Goal: Task Accomplishment & Management: Use online tool/utility

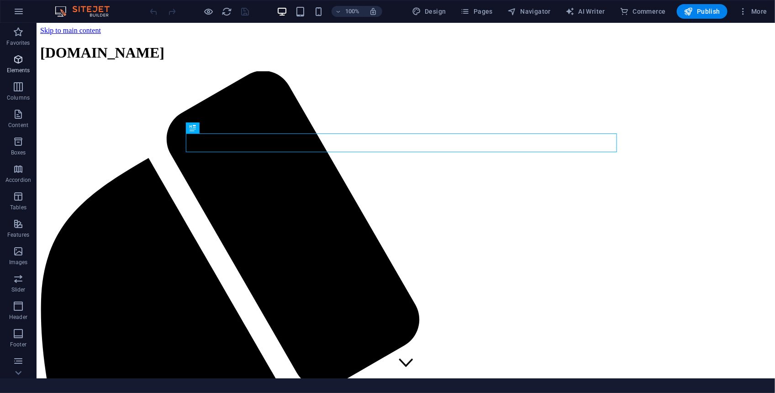
click at [28, 57] on span "Elements" at bounding box center [18, 65] width 37 height 22
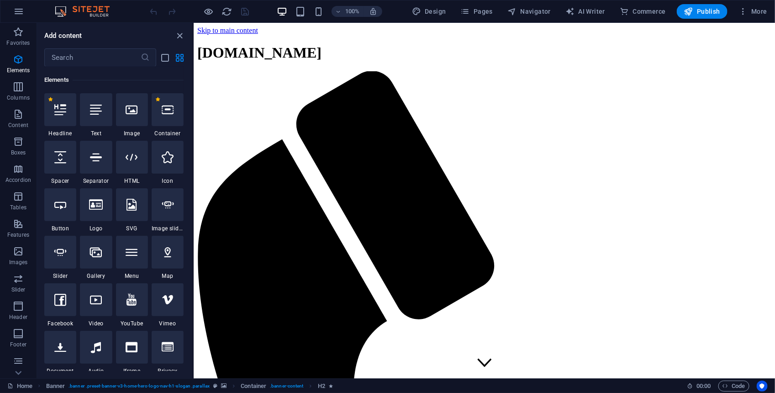
scroll to position [141, 0]
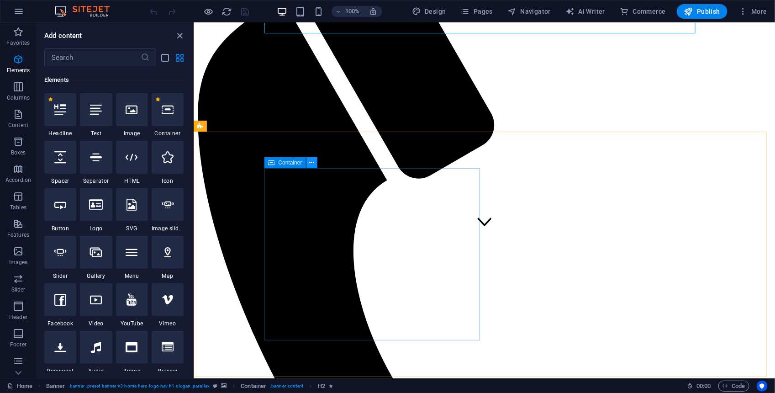
click at [314, 164] on icon at bounding box center [311, 163] width 5 height 10
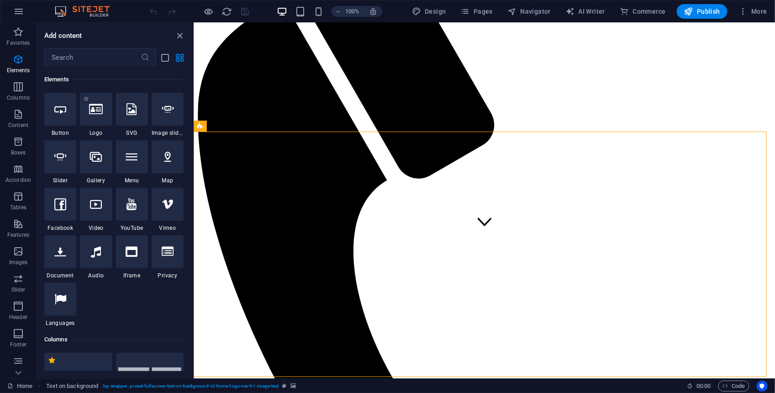
scroll to position [230, 0]
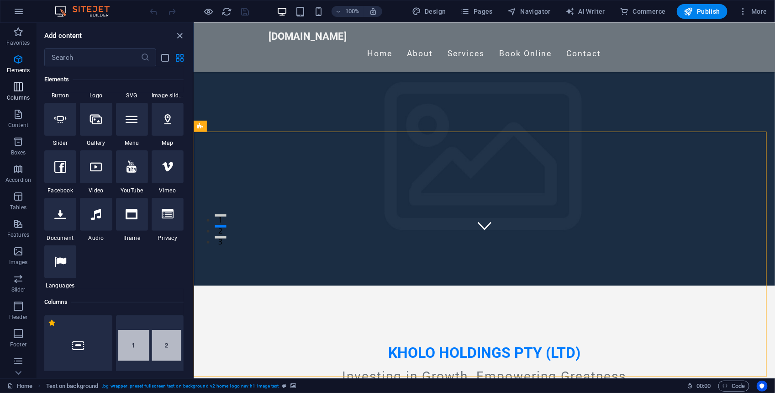
click at [17, 92] on icon "button" at bounding box center [18, 86] width 11 height 11
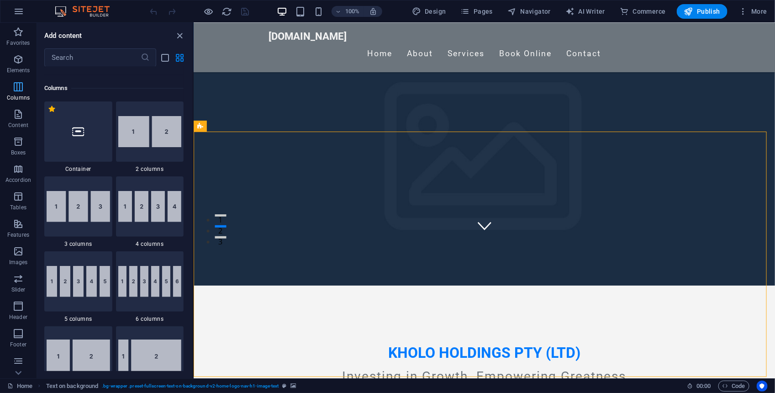
scroll to position [452, 0]
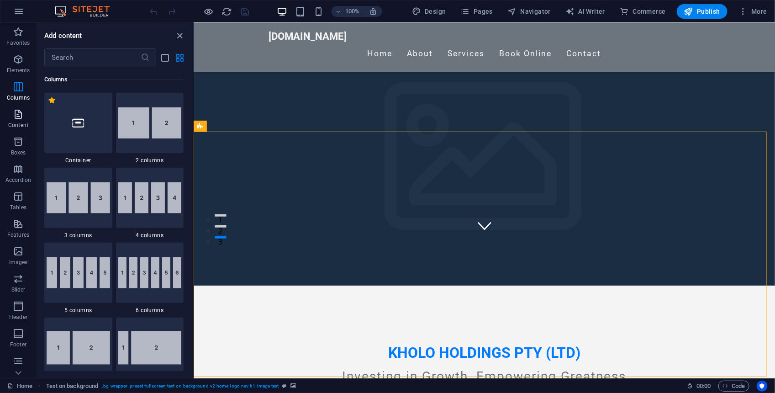
click at [19, 128] on p "Content" at bounding box center [18, 124] width 20 height 7
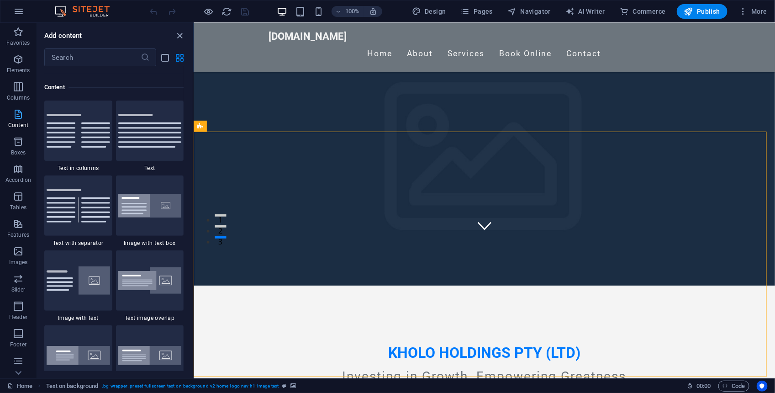
scroll to position [1597, 0]
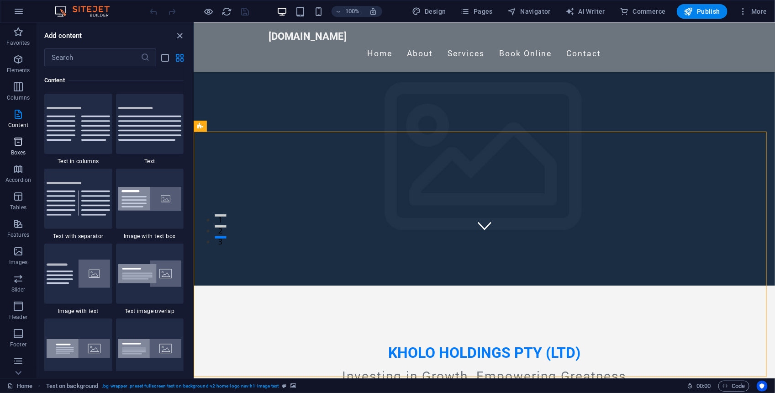
click at [21, 143] on icon "button" at bounding box center [18, 141] width 11 height 11
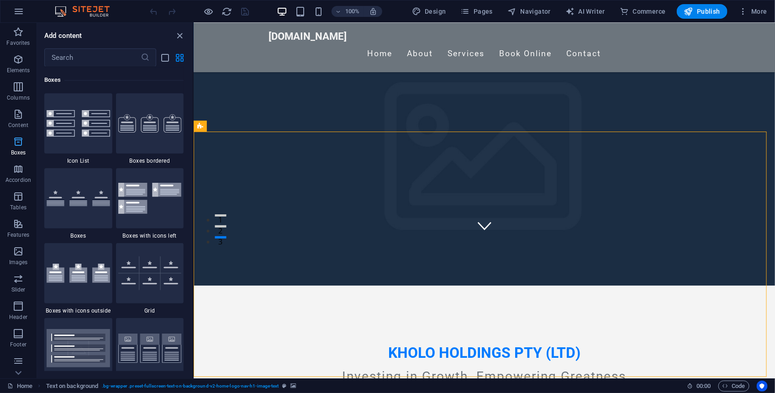
scroll to position [2518, 0]
click at [24, 170] on span "Accordion" at bounding box center [18, 174] width 37 height 22
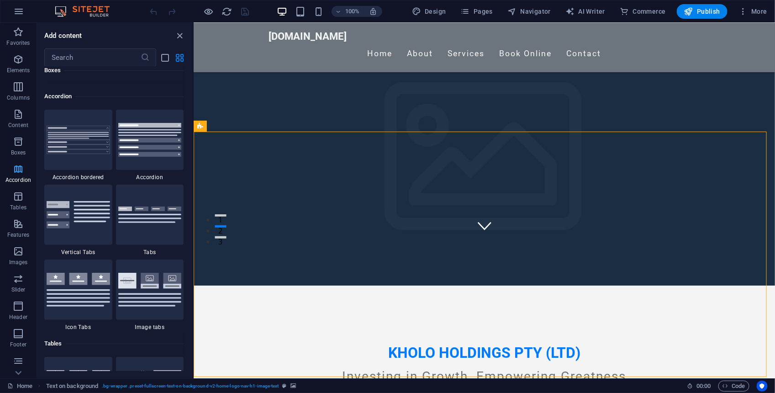
scroll to position [2915, 0]
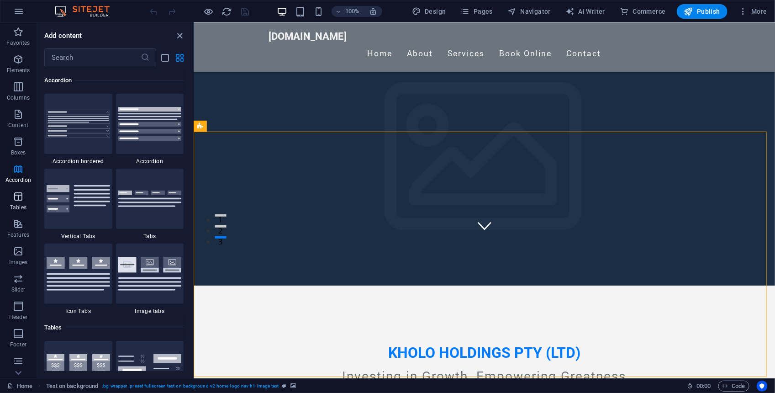
click at [17, 198] on icon "button" at bounding box center [18, 196] width 11 height 11
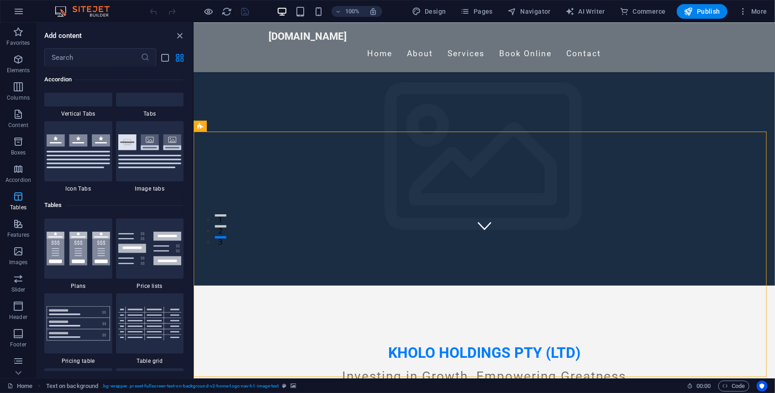
scroll to position [3162, 0]
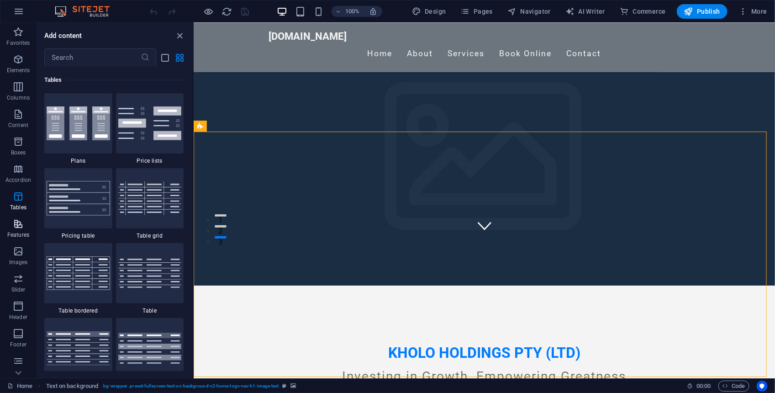
click at [15, 222] on icon "button" at bounding box center [18, 223] width 11 height 11
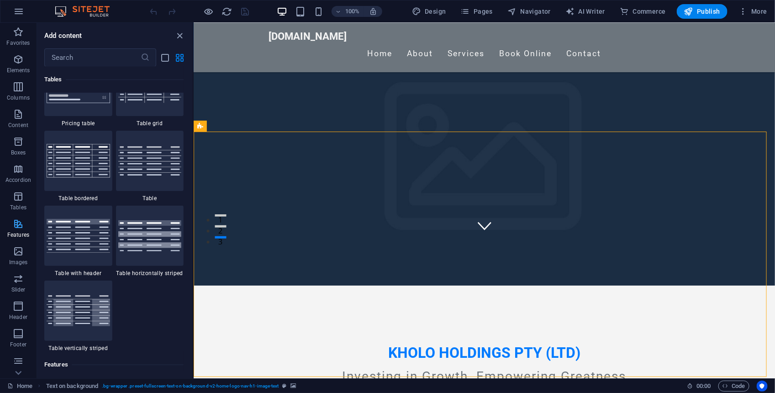
scroll to position [3558, 0]
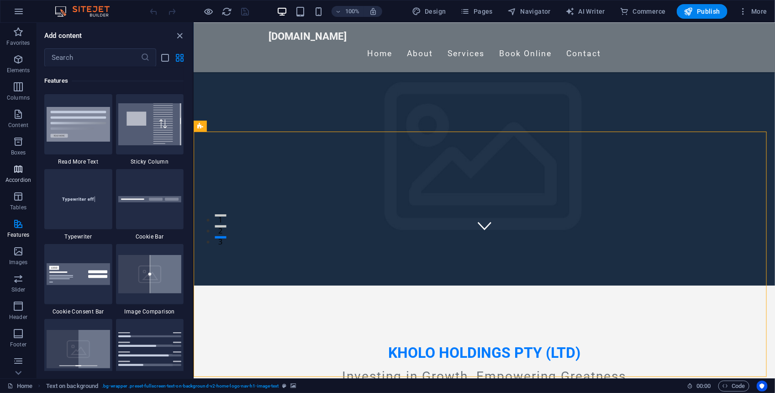
click at [11, 181] on p "Accordion" at bounding box center [18, 179] width 26 height 7
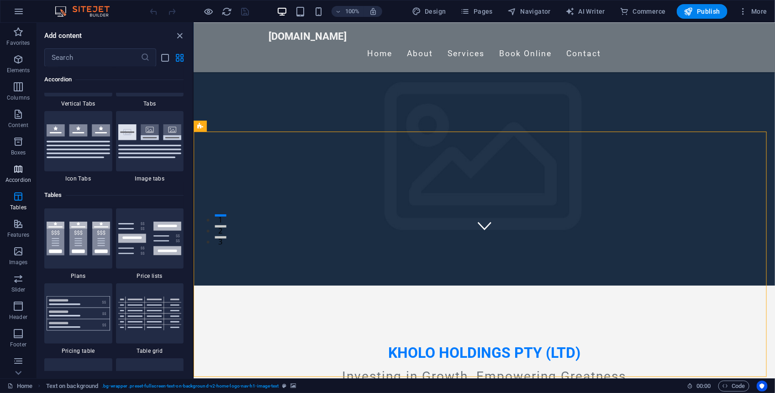
scroll to position [2916, 0]
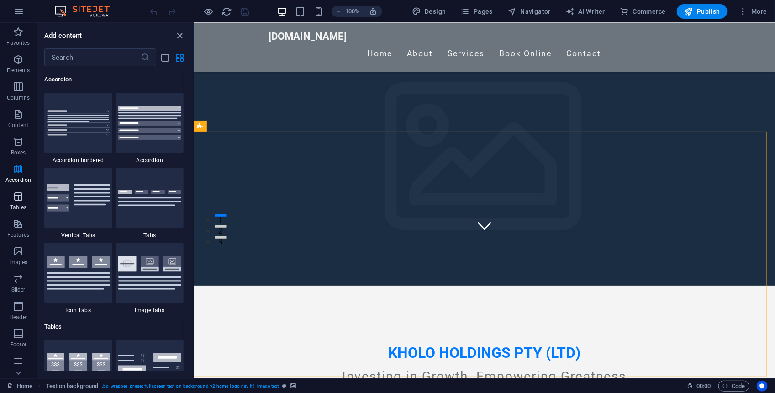
click at [18, 198] on icon "button" at bounding box center [18, 196] width 11 height 11
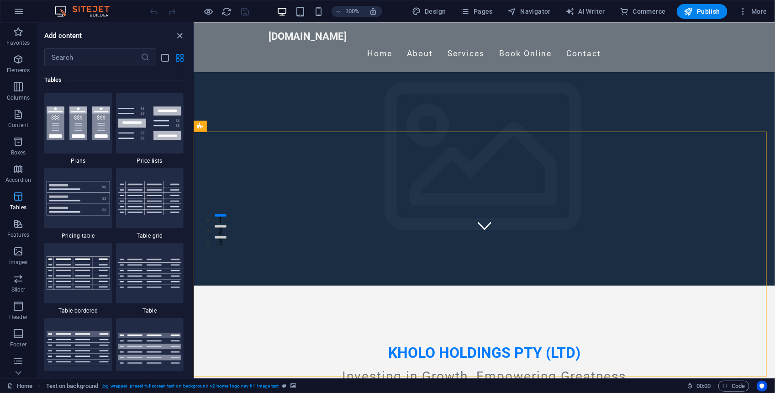
scroll to position [3162, 0]
click at [17, 231] on span "Features" at bounding box center [18, 229] width 37 height 22
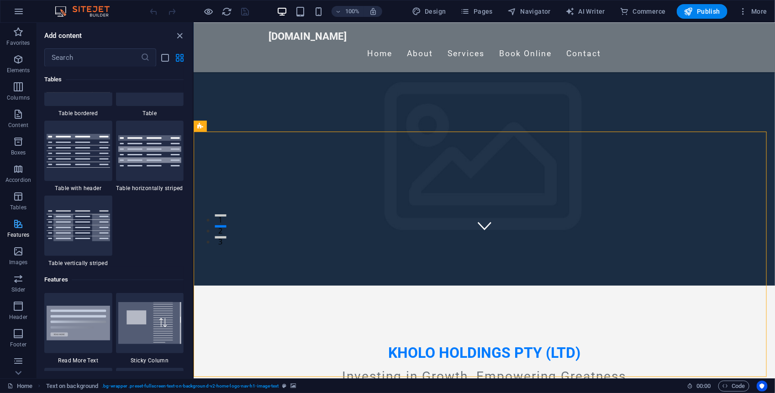
scroll to position [3558, 0]
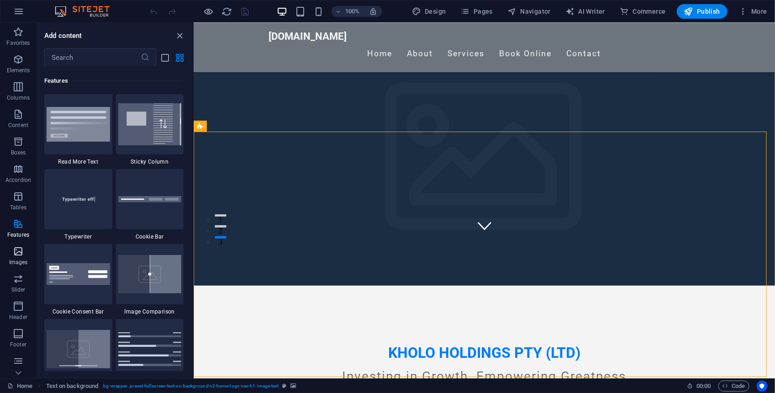
click at [19, 253] on icon "button" at bounding box center [18, 251] width 11 height 11
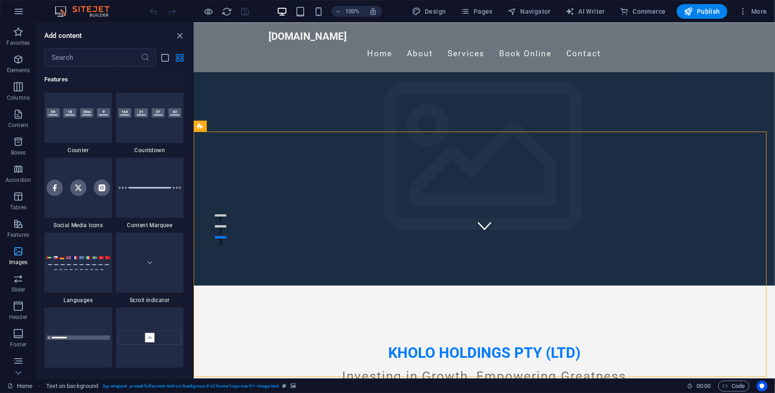
scroll to position [4629, 0]
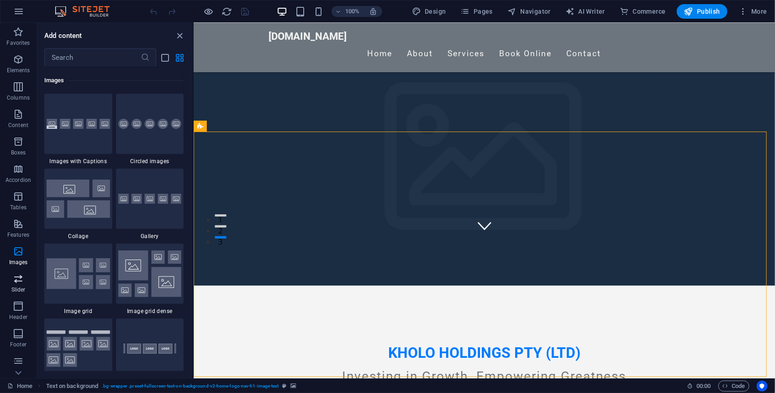
click at [19, 275] on icon "button" at bounding box center [18, 278] width 11 height 11
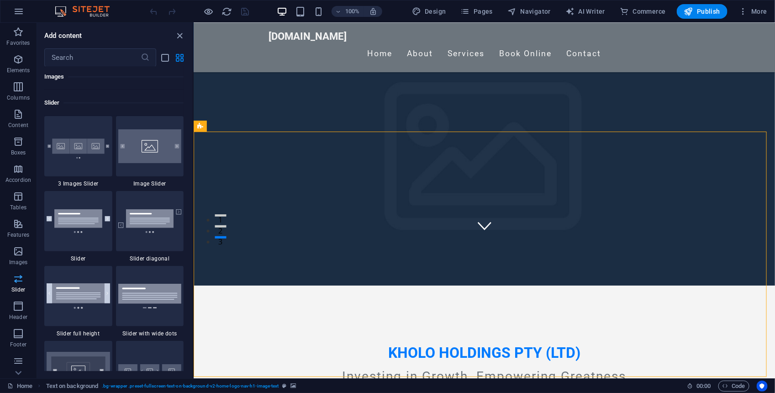
scroll to position [5176, 0]
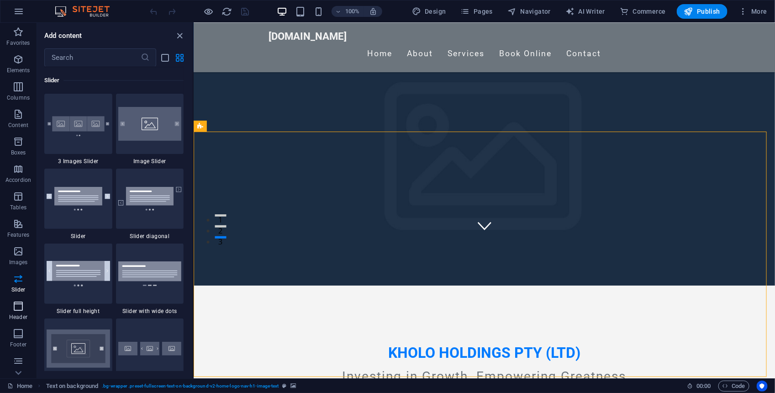
click at [21, 300] on button "Header" at bounding box center [18, 310] width 37 height 27
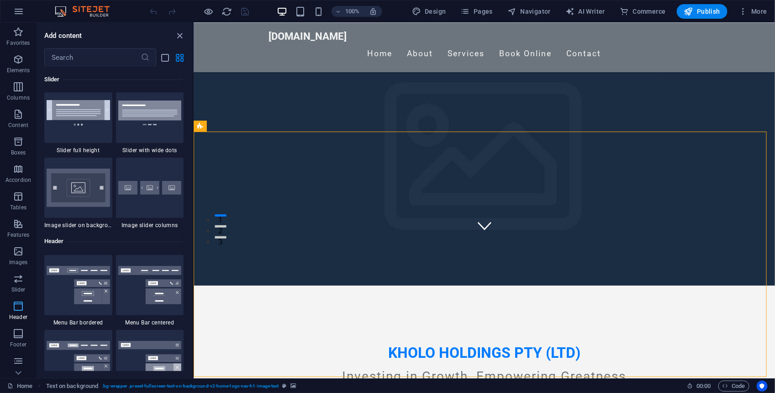
scroll to position [5497, 0]
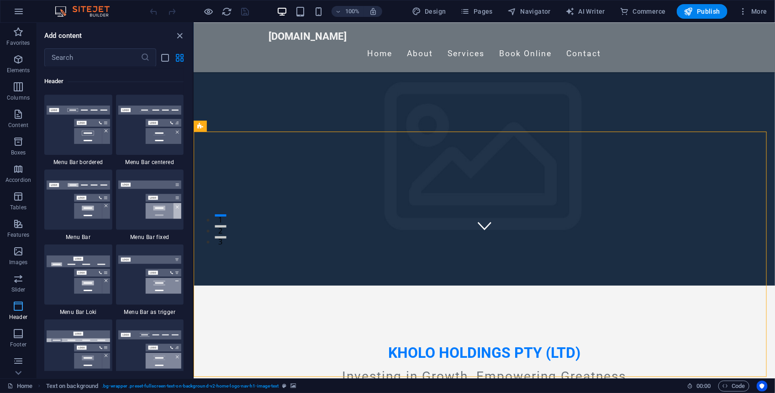
click at [21, 317] on p "Header" at bounding box center [18, 316] width 18 height 7
click at [17, 340] on span "Footer" at bounding box center [18, 339] width 37 height 22
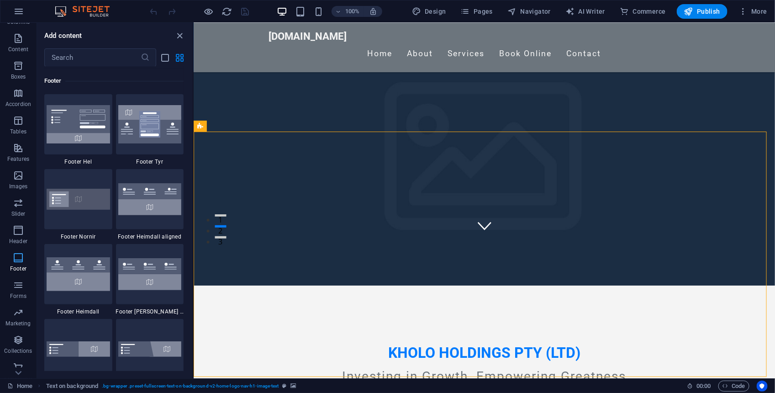
scroll to position [83, 0]
click at [18, 284] on span "Forms" at bounding box center [18, 283] width 37 height 22
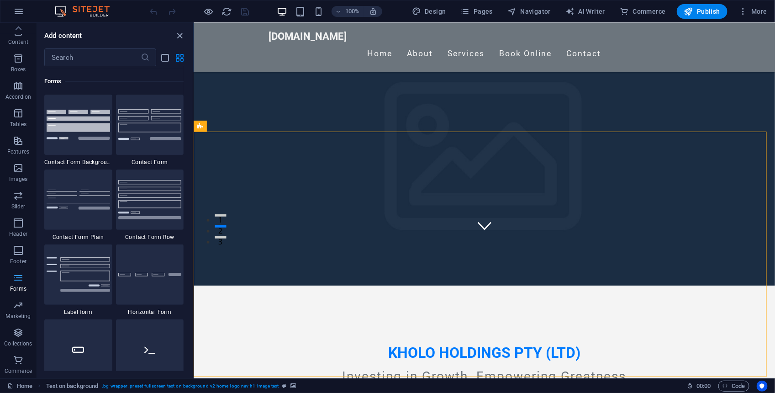
scroll to position [6666, 0]
click at [18, 304] on icon "button" at bounding box center [18, 305] width 11 height 11
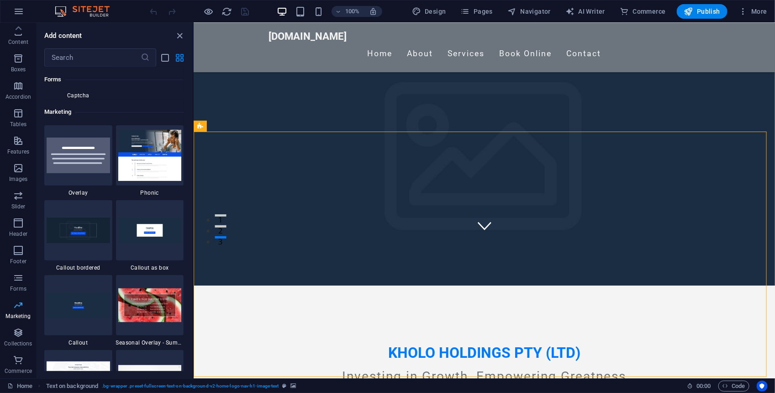
scroll to position [7437, 0]
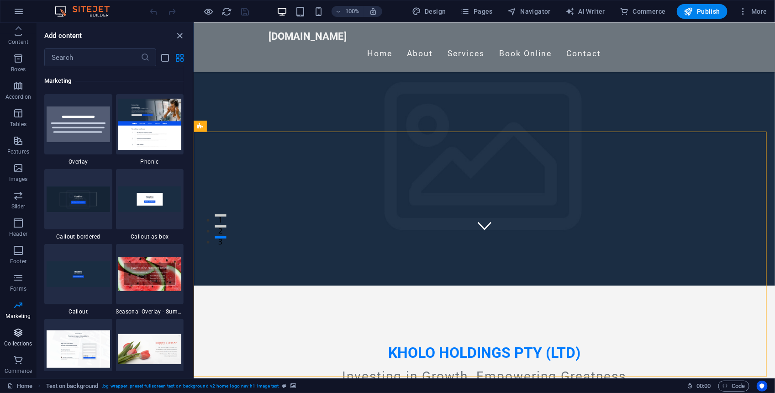
click at [18, 327] on icon "button" at bounding box center [18, 332] width 11 height 11
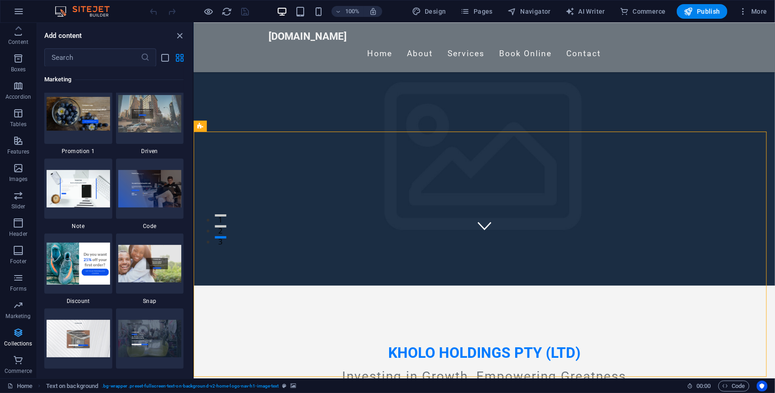
scroll to position [8357, 0]
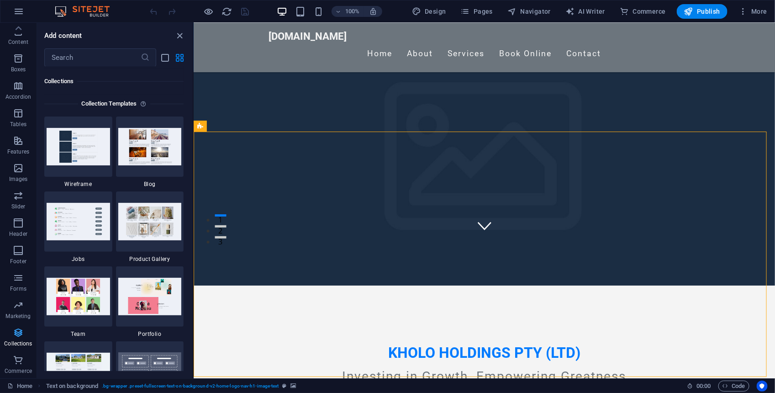
click at [17, 347] on span "Collections" at bounding box center [18, 338] width 37 height 22
click at [17, 358] on icon "button" at bounding box center [18, 359] width 11 height 11
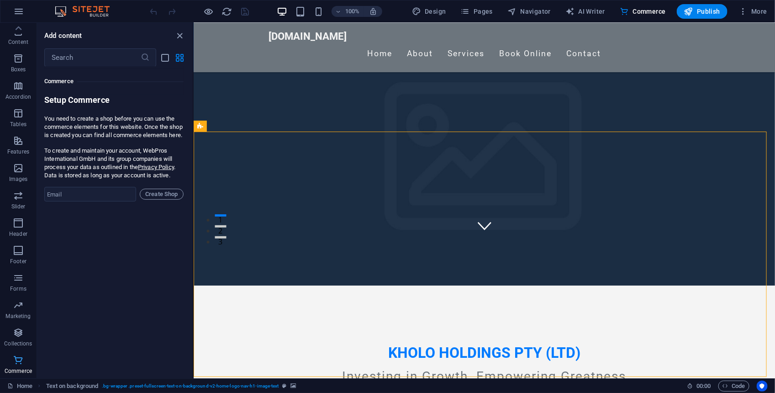
scroll to position [8798, 0]
click at [15, 332] on icon "button" at bounding box center [18, 332] width 11 height 11
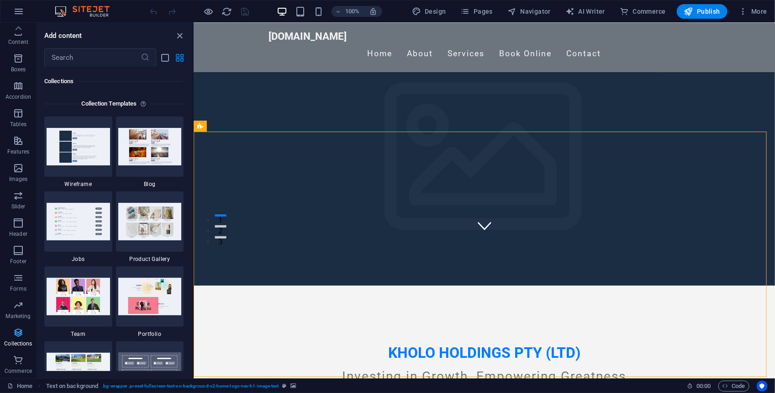
scroll to position [8357, 0]
click at [21, 304] on icon "button" at bounding box center [18, 305] width 11 height 11
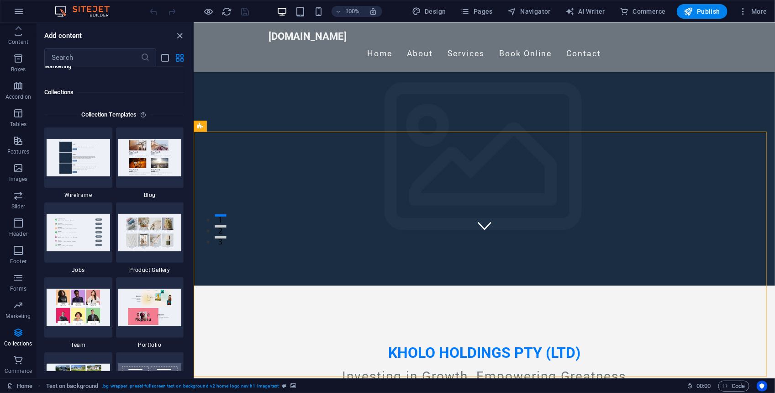
scroll to position [8366, 0]
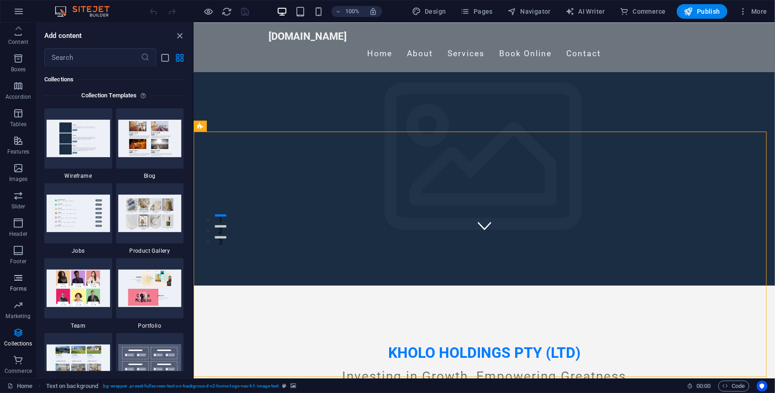
click at [21, 279] on icon "button" at bounding box center [18, 277] width 11 height 11
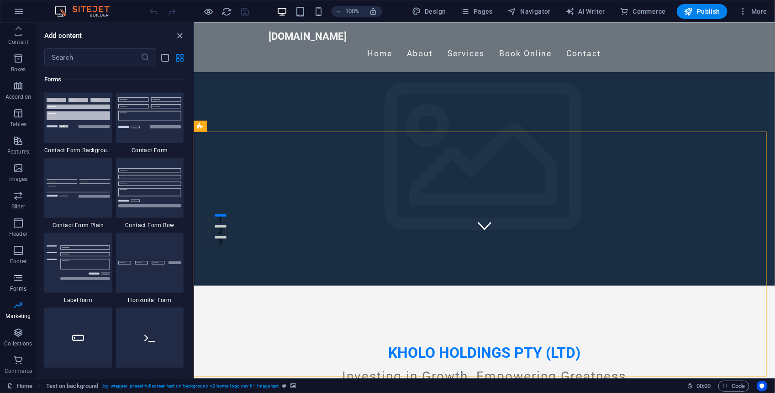
scroll to position [6666, 0]
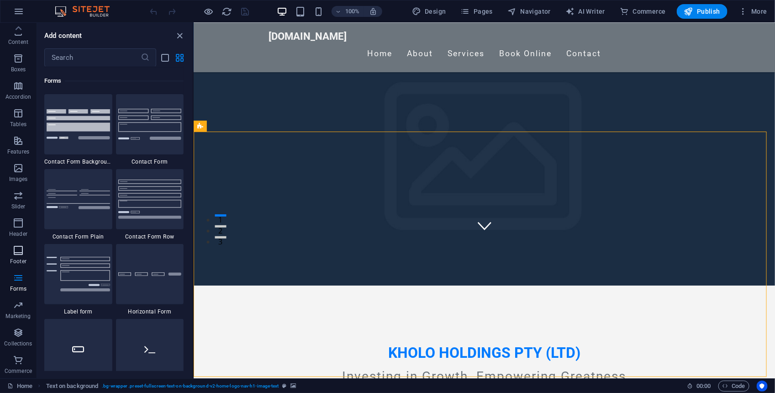
click at [19, 254] on icon "button" at bounding box center [18, 250] width 11 height 11
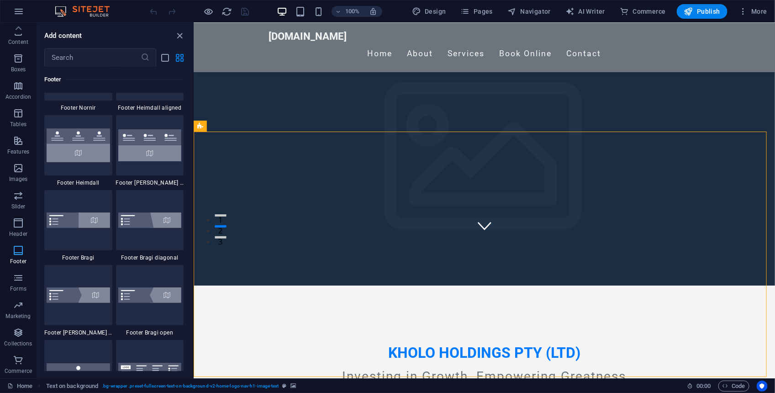
scroll to position [6044, 0]
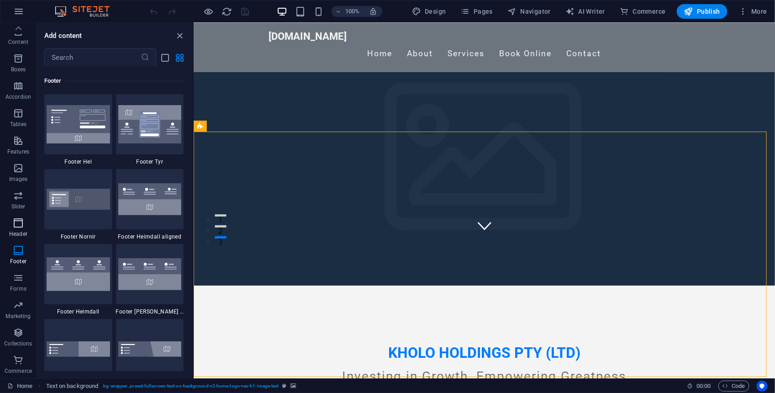
click at [9, 229] on span "Header" at bounding box center [18, 228] width 37 height 22
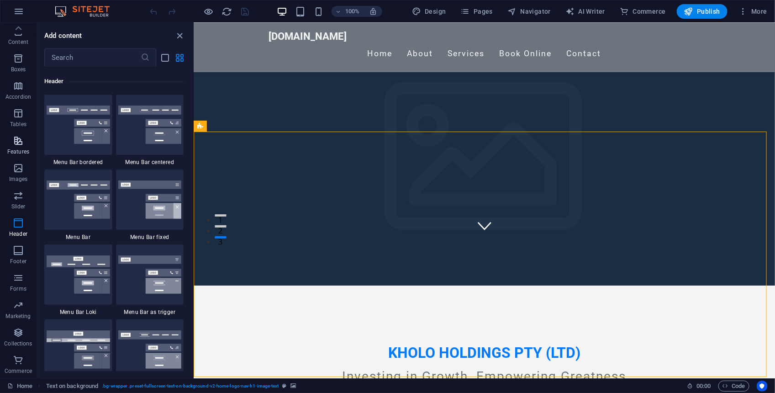
scroll to position [0, 0]
click at [76, 57] on input "text" at bounding box center [92, 57] width 96 height 18
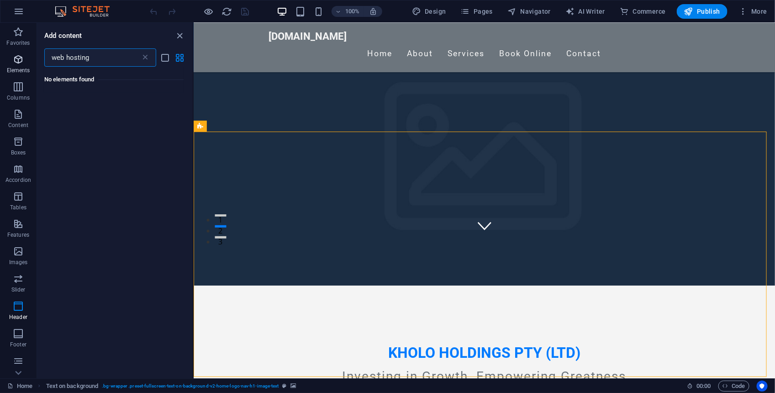
type input "web hosting"
click at [13, 72] on p "Elements" at bounding box center [18, 70] width 23 height 7
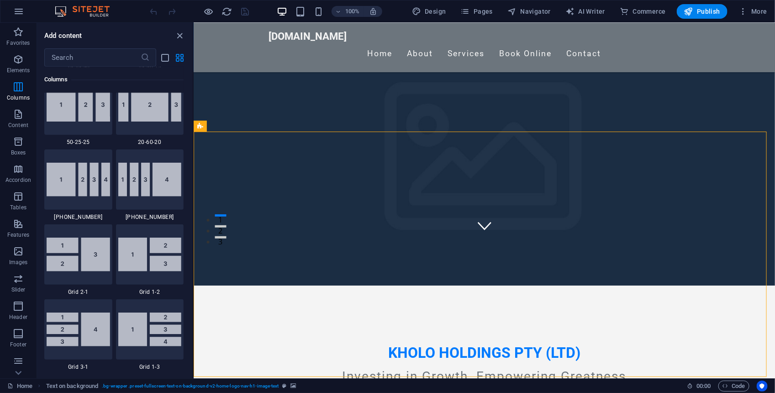
scroll to position [1014, 0]
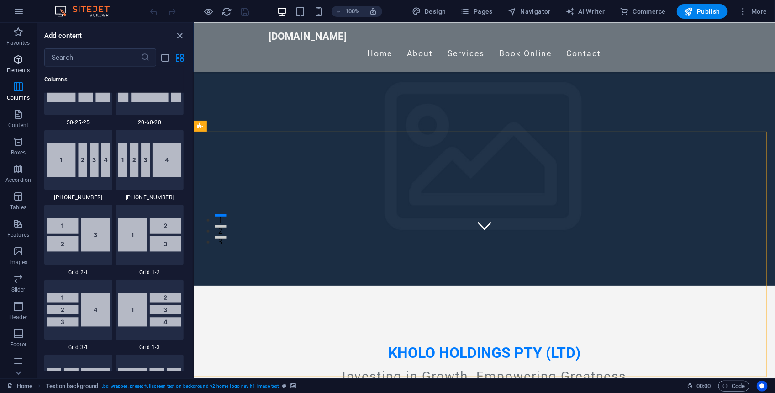
click at [24, 66] on span "Elements" at bounding box center [18, 65] width 37 height 22
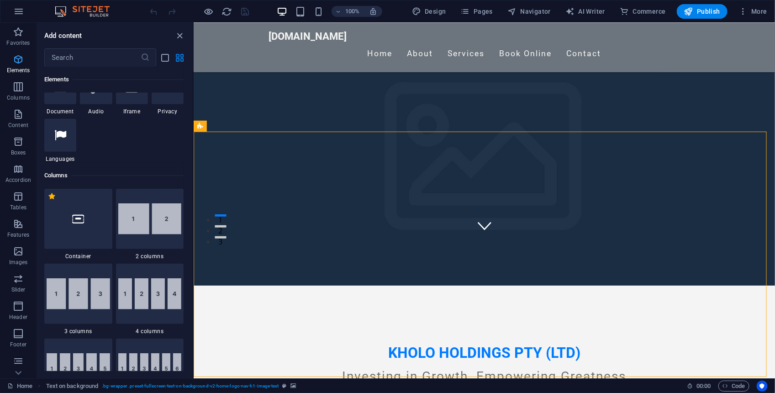
scroll to position [97, 0]
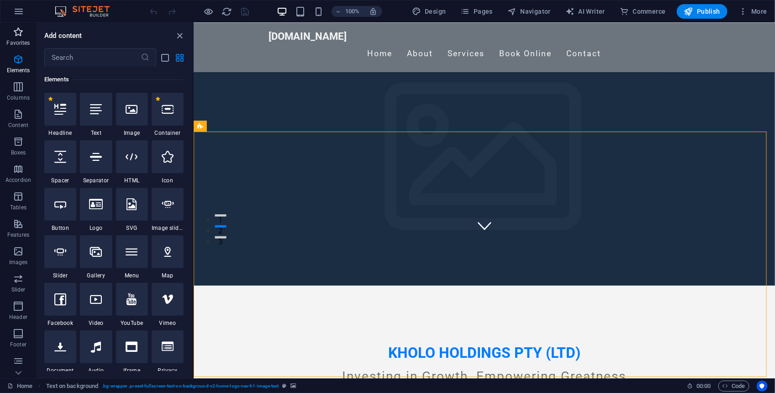
click at [23, 37] on span "Favorites" at bounding box center [18, 37] width 37 height 22
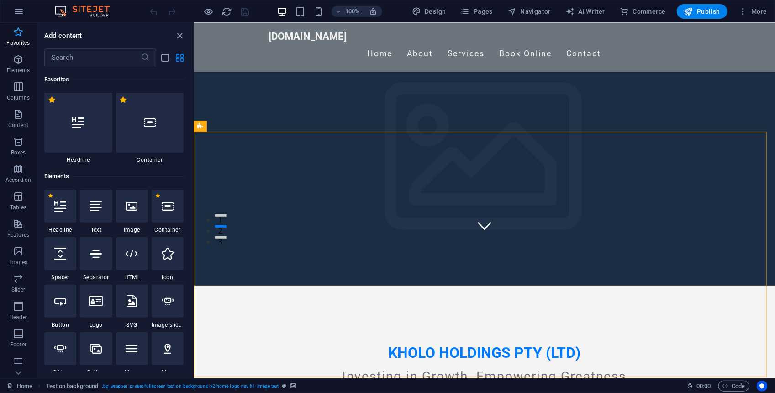
scroll to position [0, 0]
click at [20, 115] on icon "button" at bounding box center [18, 114] width 11 height 11
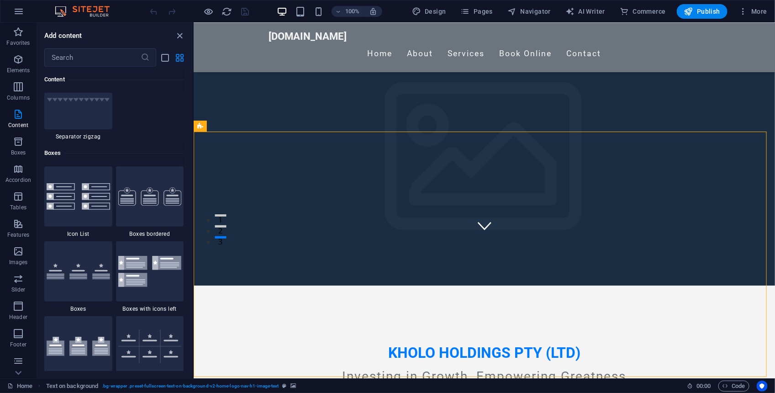
scroll to position [2464, 0]
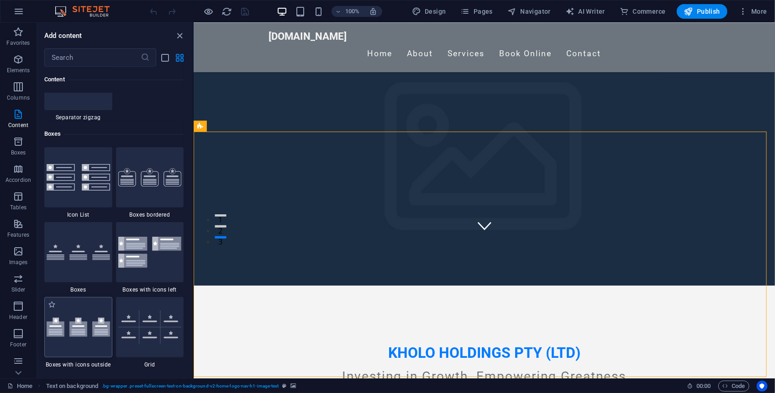
click at [88, 335] on img at bounding box center [78, 326] width 63 height 19
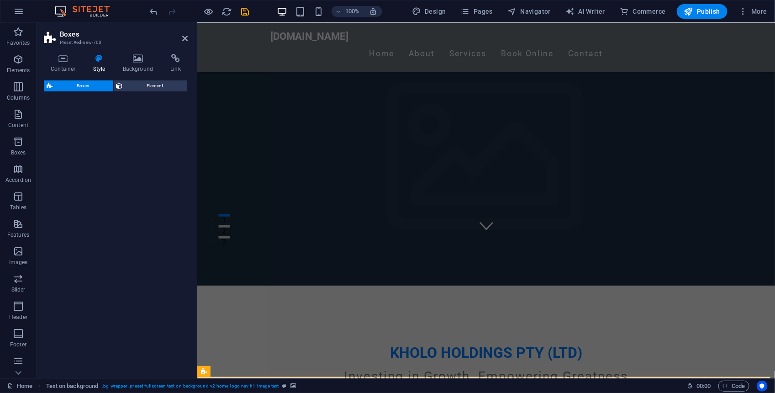
select select "rem"
select select "preset-boxes-v3-icons-outside"
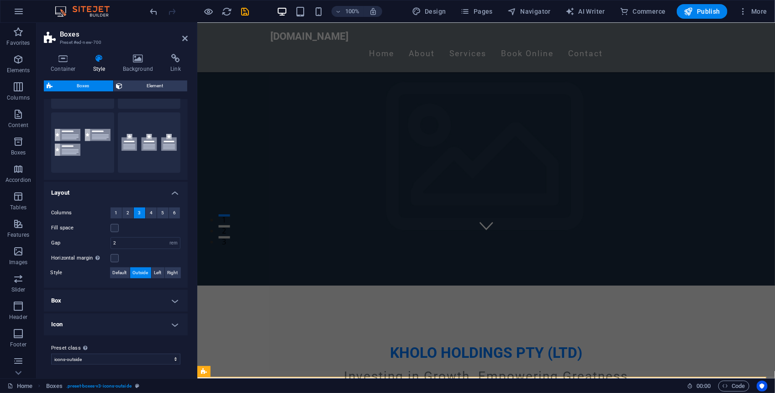
scroll to position [0, 0]
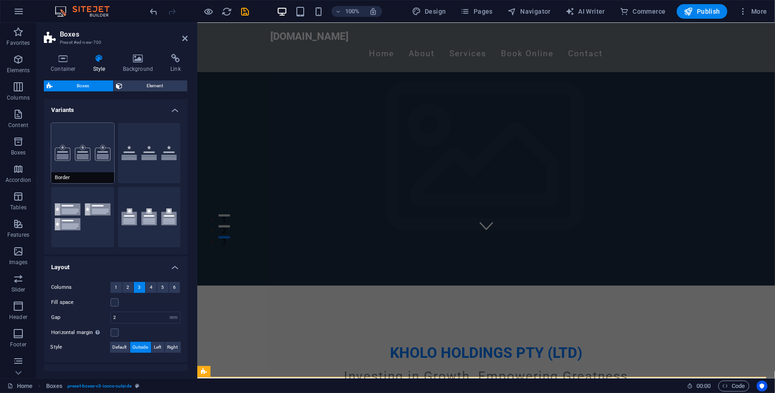
click at [86, 147] on button "Border" at bounding box center [82, 153] width 63 height 60
click at [71, 67] on h4 "Container" at bounding box center [65, 63] width 42 height 19
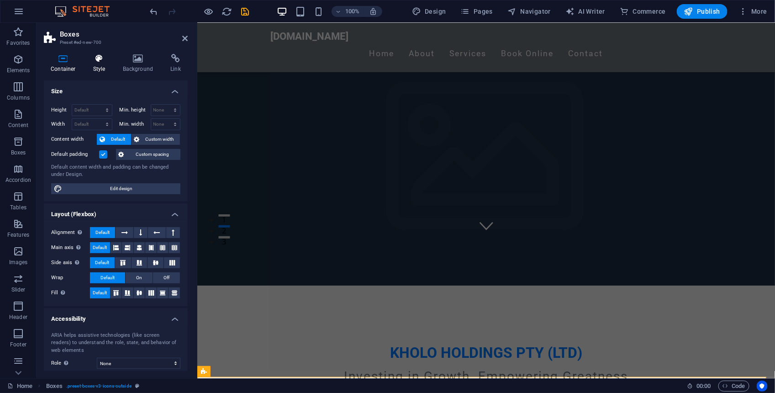
click at [103, 63] on h4 "Style" at bounding box center [101, 63] width 30 height 19
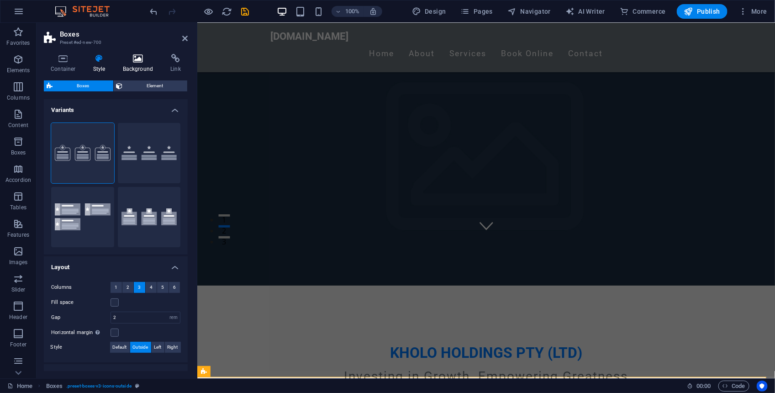
click at [135, 65] on h4 "Background" at bounding box center [140, 63] width 48 height 19
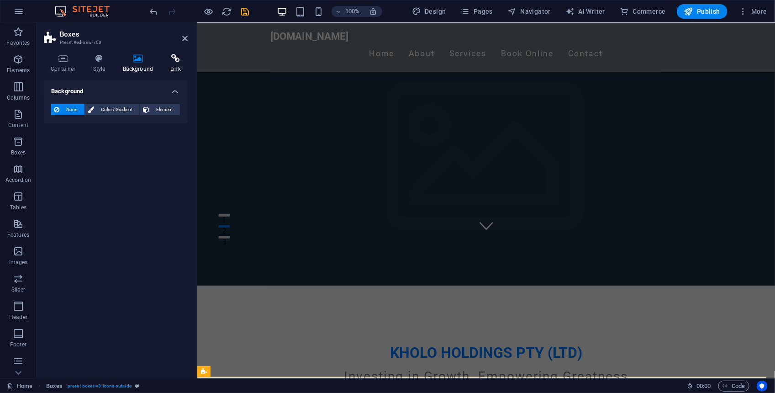
click at [180, 66] on h4 "Link" at bounding box center [175, 63] width 24 height 19
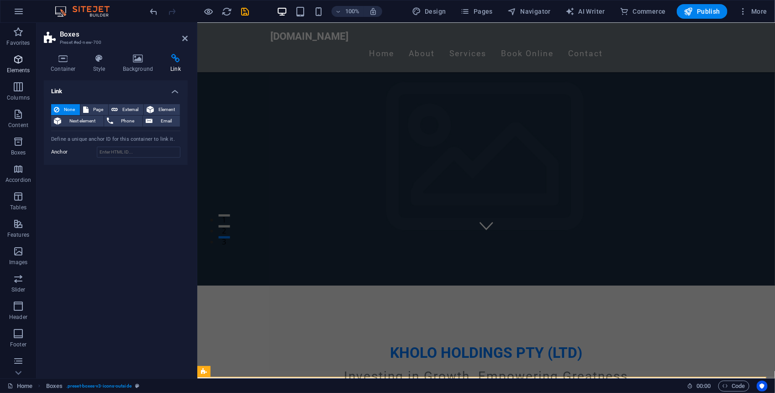
click at [20, 64] on icon "button" at bounding box center [18, 59] width 11 height 11
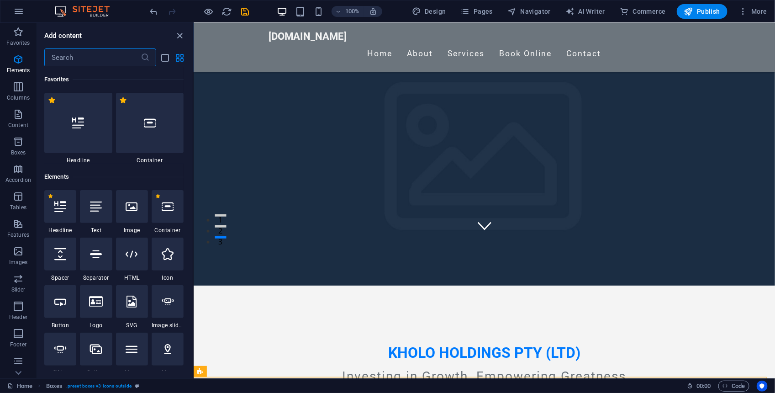
scroll to position [0, 0]
click at [183, 37] on icon "close panel" at bounding box center [180, 36] width 11 height 11
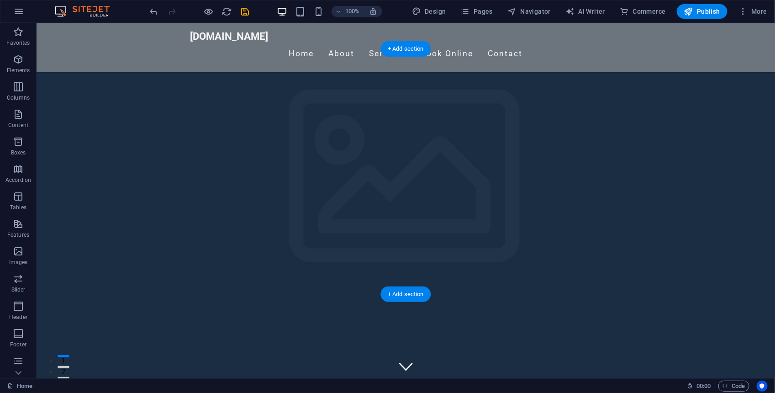
scroll to position [213, 0]
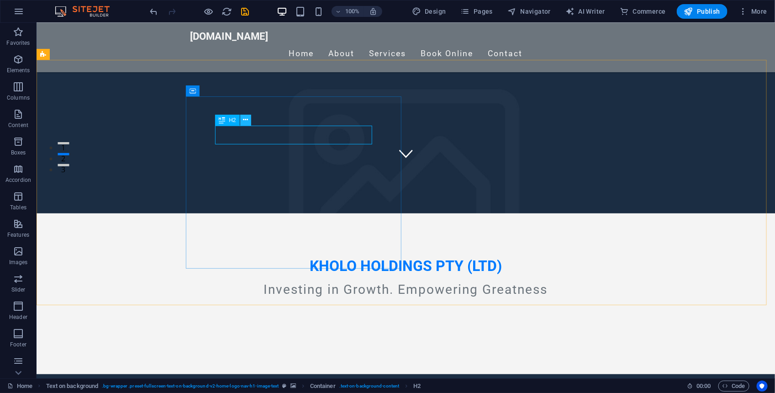
click at [247, 118] on icon at bounding box center [245, 120] width 5 height 10
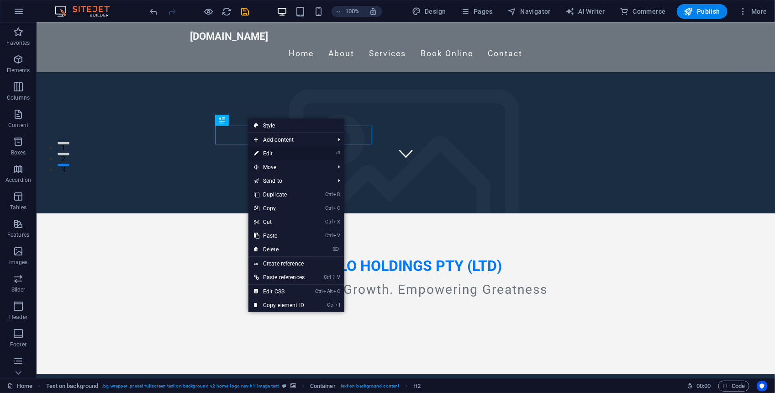
click at [279, 148] on link "⏎ Edit" at bounding box center [279, 154] width 62 height 14
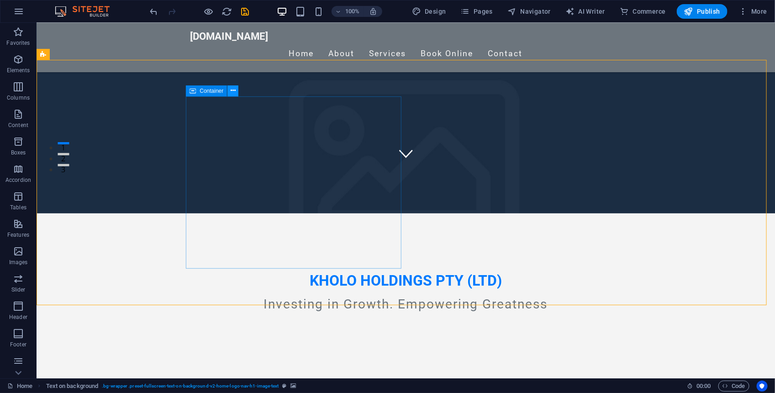
click at [238, 89] on button at bounding box center [232, 90] width 11 height 11
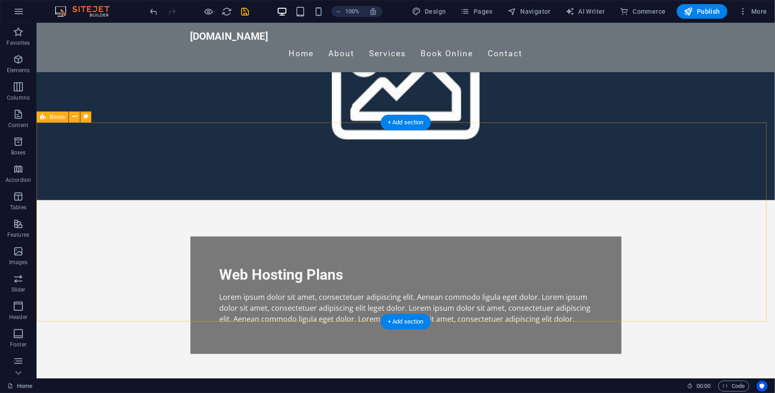
scroll to position [395, 0]
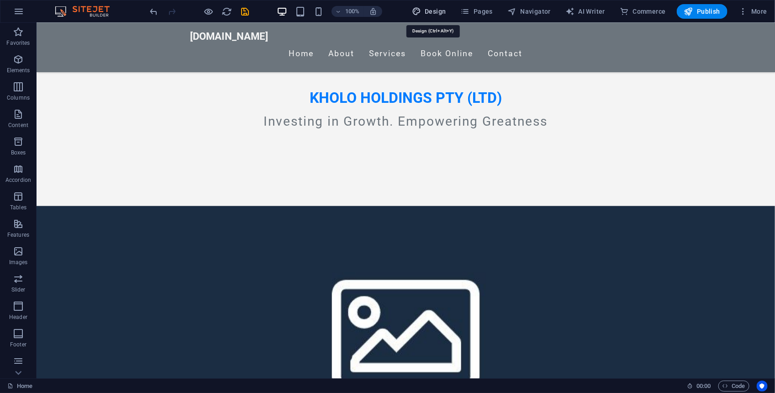
click at [430, 11] on span "Design" at bounding box center [429, 11] width 34 height 9
select select "px"
select select "200"
select select "px"
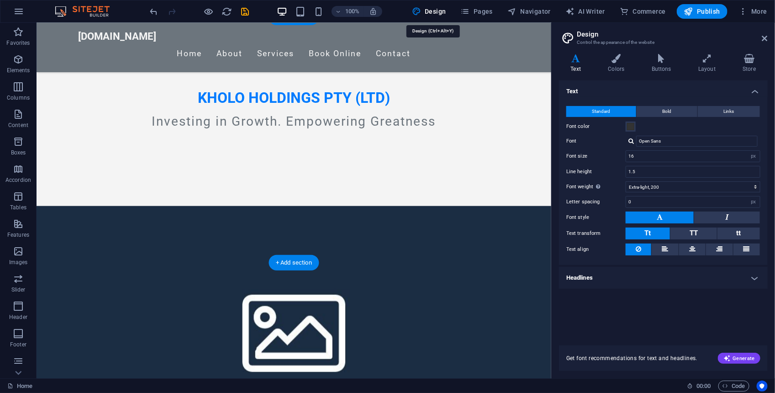
scroll to position [255, 0]
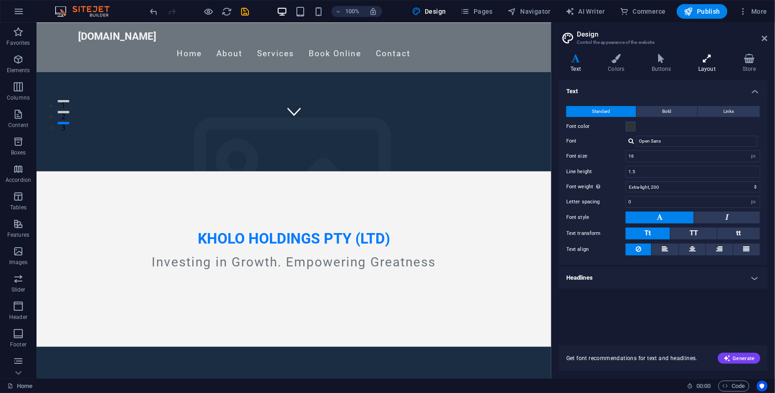
click at [717, 66] on h4 "Layout" at bounding box center [709, 63] width 44 height 19
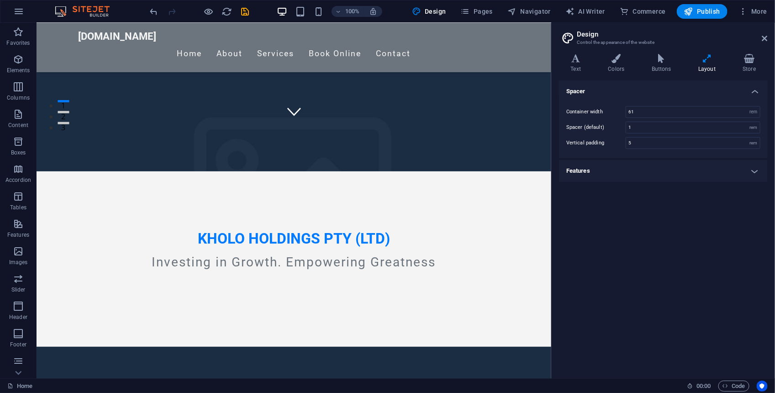
click at [717, 65] on h4 "Layout" at bounding box center [709, 63] width 44 height 19
click at [625, 71] on h4 "Colors" at bounding box center [617, 63] width 43 height 19
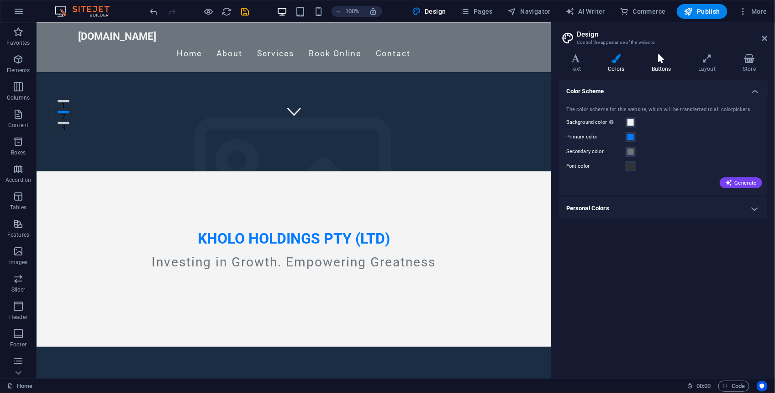
click at [665, 68] on h4 "Buttons" at bounding box center [663, 63] width 47 height 19
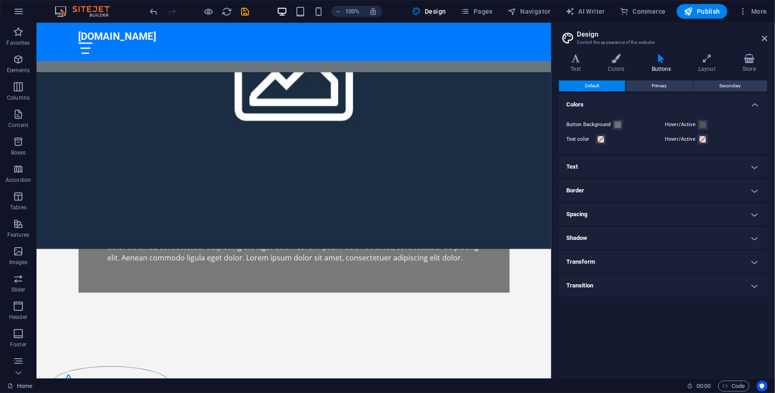
scroll to position [894, 0]
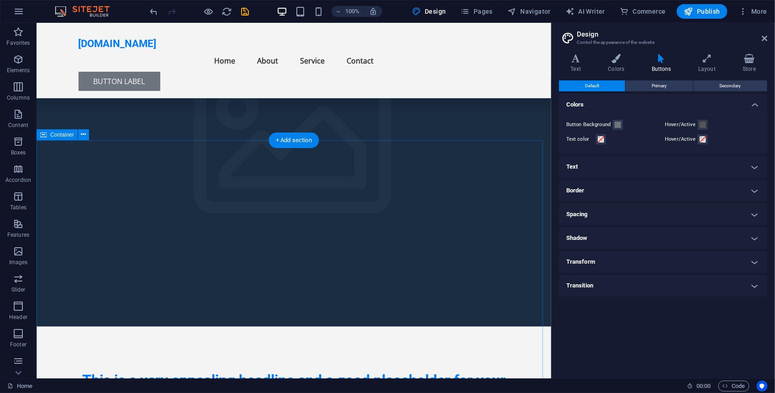
scroll to position [3188, 0]
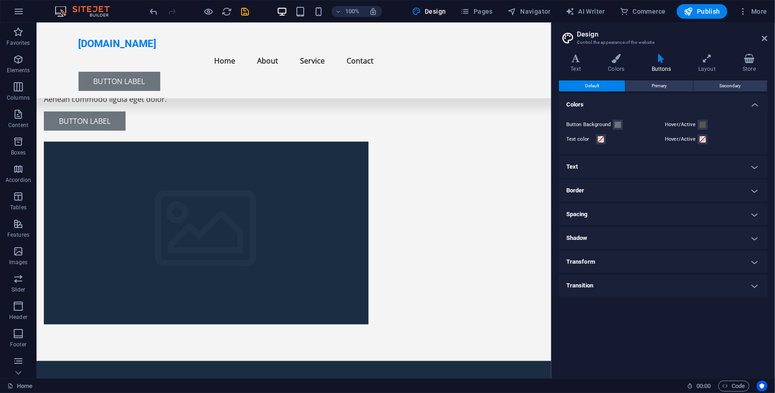
click at [748, 131] on div "Button Background Hover/Active Text color Hover/Active" at bounding box center [663, 132] width 212 height 44
click at [759, 18] on button "More" at bounding box center [753, 11] width 36 height 15
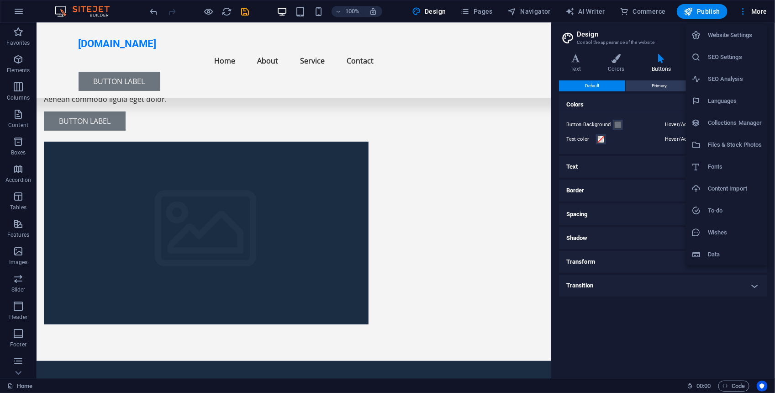
click at [672, 333] on div at bounding box center [387, 196] width 775 height 393
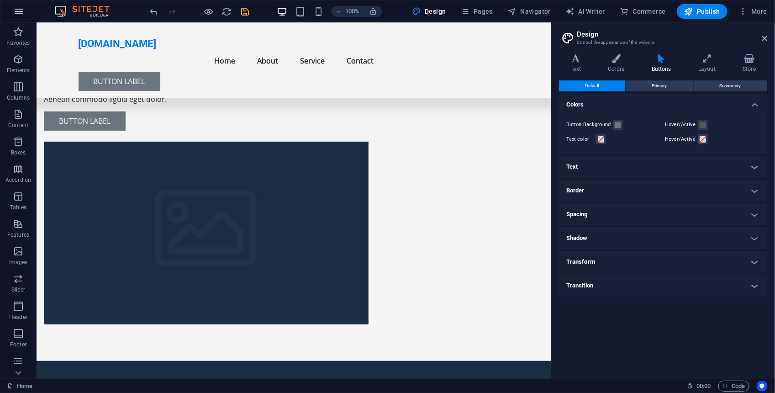
click at [17, 8] on icon "button" at bounding box center [18, 11] width 11 height 11
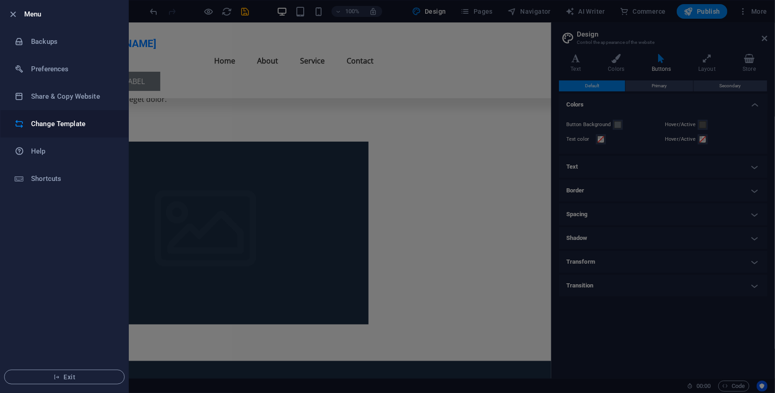
click at [86, 116] on li "Change Template" at bounding box center [64, 123] width 128 height 27
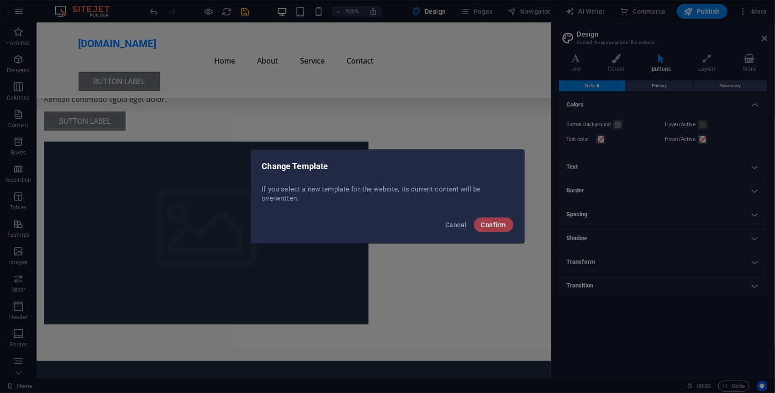
click at [490, 225] on span "Confirm" at bounding box center [493, 224] width 25 height 7
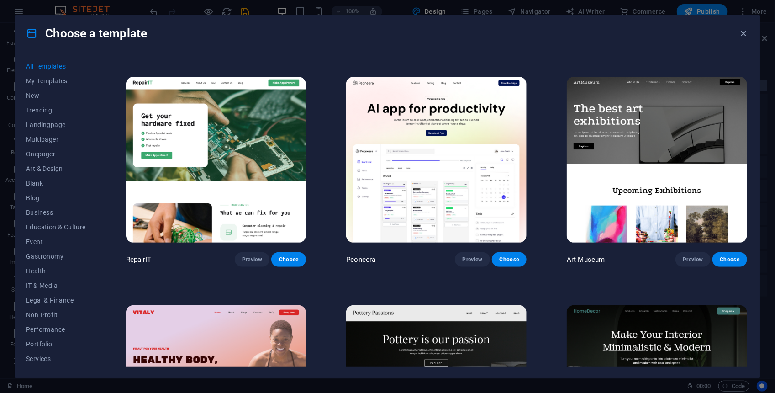
scroll to position [251, 0]
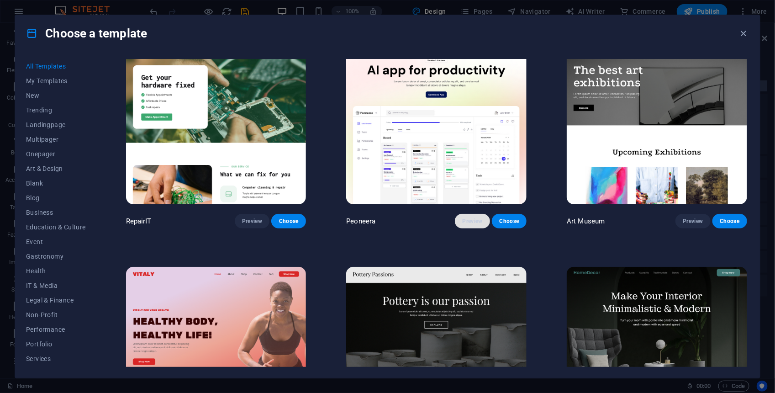
click at [464, 221] on span "Preview" at bounding box center [472, 220] width 20 height 7
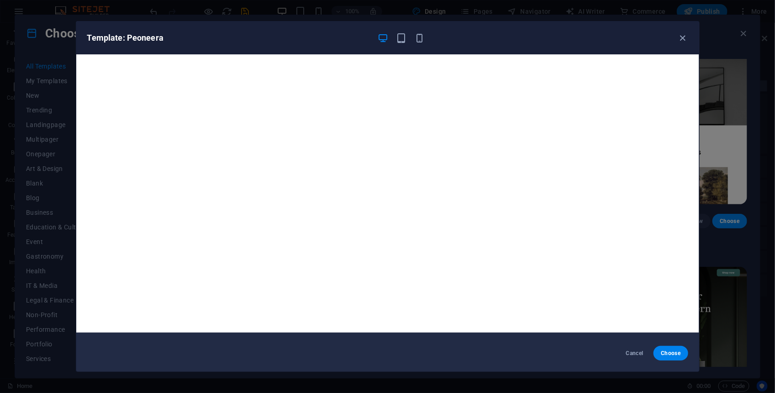
scroll to position [0, 0]
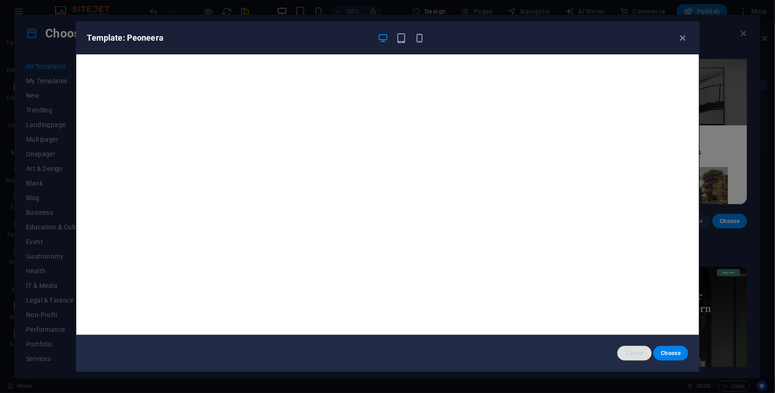
click at [629, 350] on span "Cancel" at bounding box center [635, 352] width 20 height 7
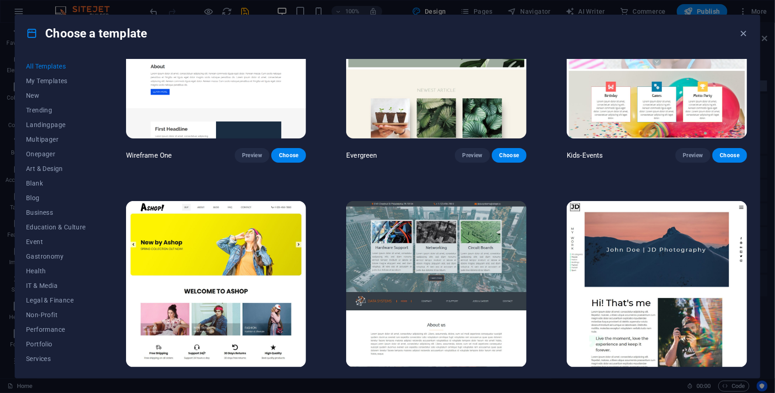
scroll to position [4681, 0]
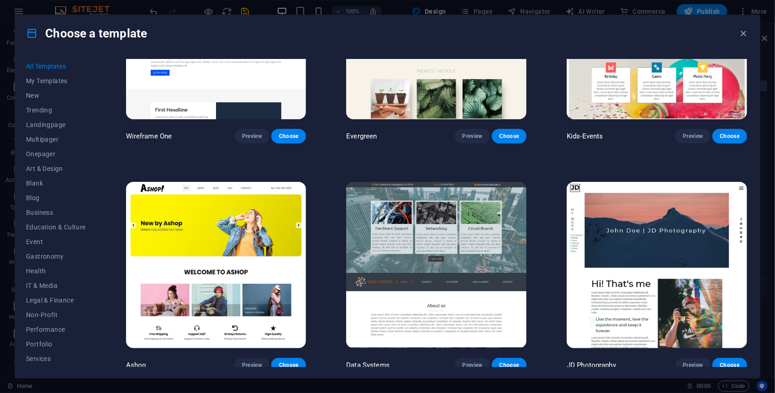
click at [587, 230] on img at bounding box center [657, 265] width 180 height 166
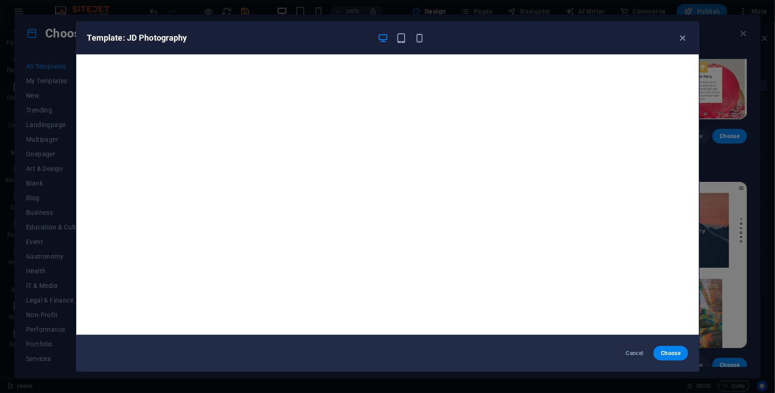
scroll to position [2, 0]
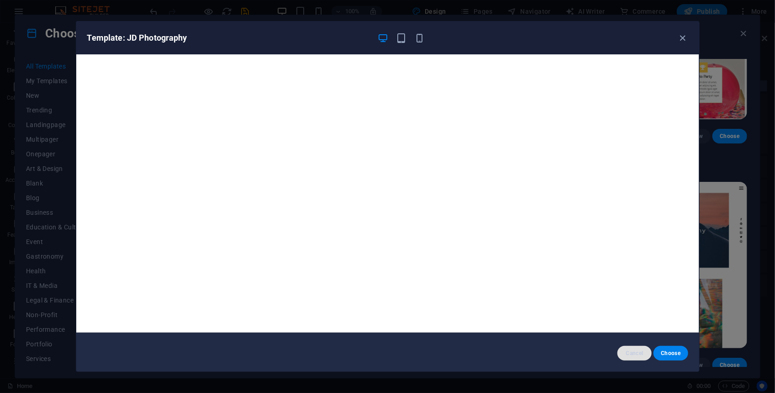
click at [629, 352] on span "Cancel" at bounding box center [635, 352] width 20 height 7
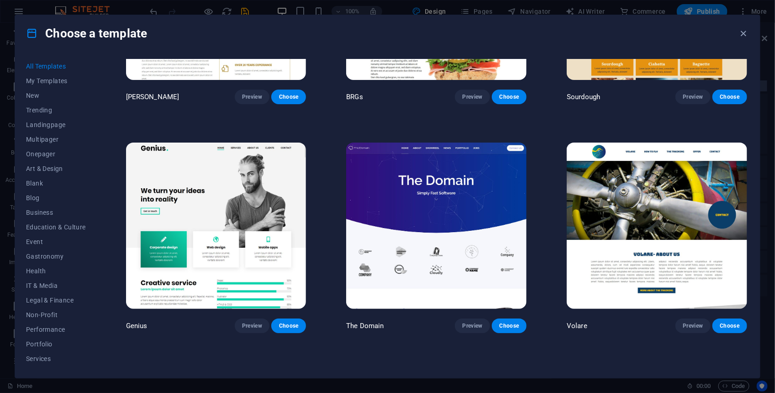
scroll to position [6073, 0]
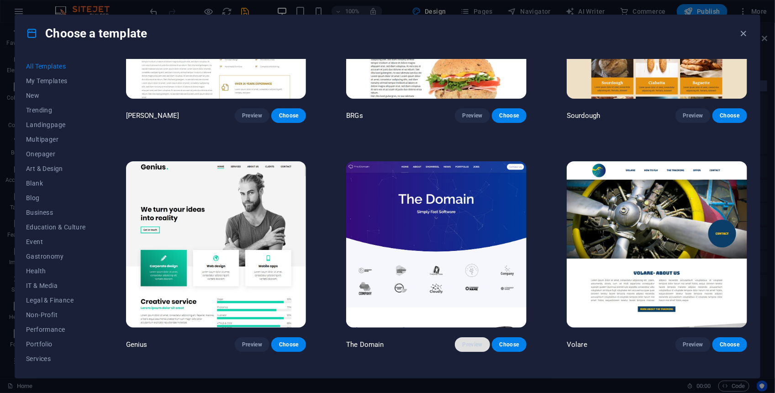
click at [471, 341] on span "Preview" at bounding box center [472, 344] width 20 height 7
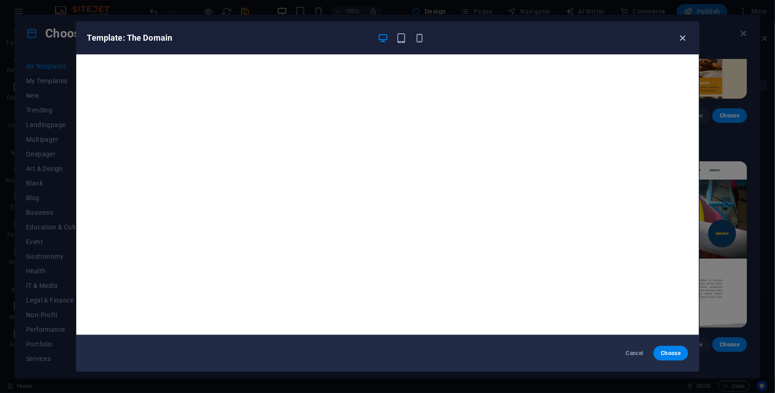
click at [687, 37] on icon "button" at bounding box center [682, 38] width 11 height 11
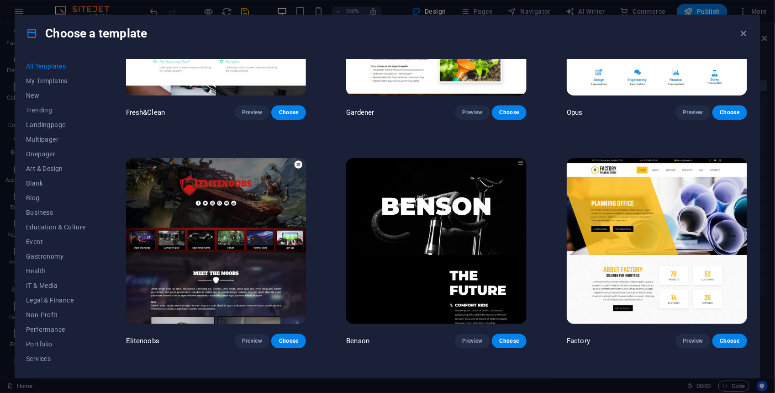
scroll to position [9003, 0]
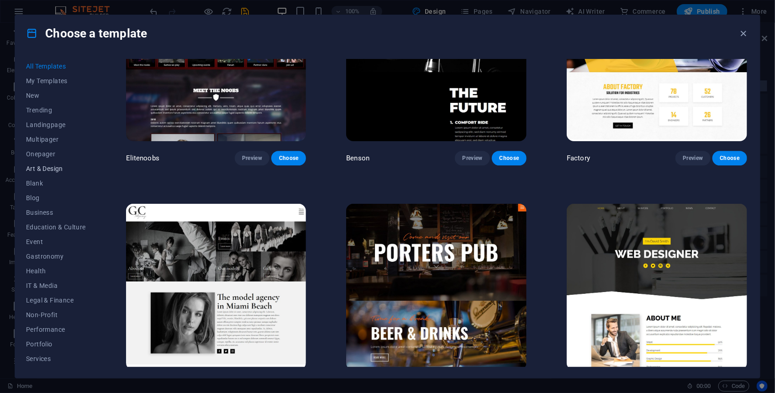
click at [58, 169] on span "Art & Design" at bounding box center [56, 168] width 60 height 7
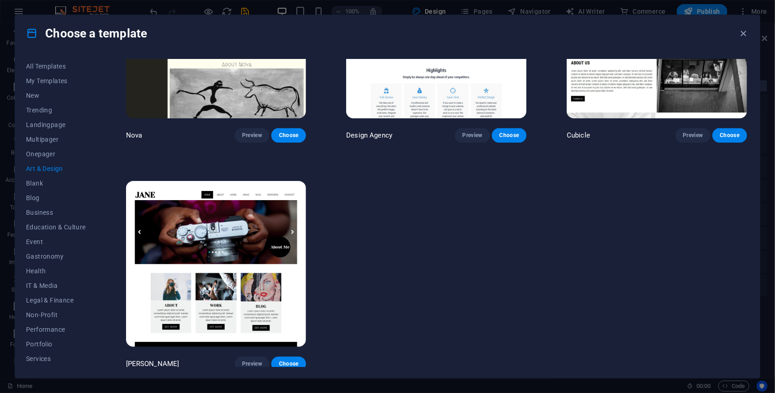
scroll to position [0, 0]
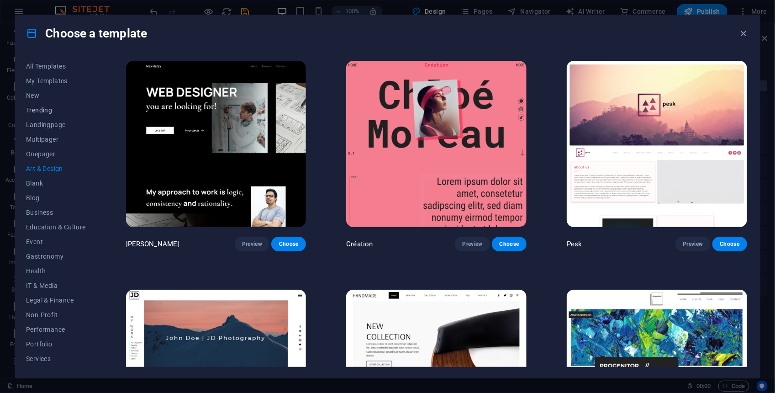
click at [52, 108] on span "Trending" at bounding box center [56, 109] width 60 height 7
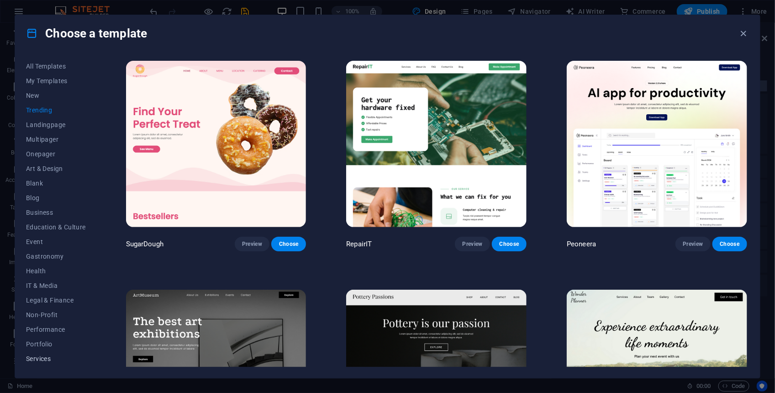
click at [48, 358] on span "Services" at bounding box center [56, 358] width 60 height 7
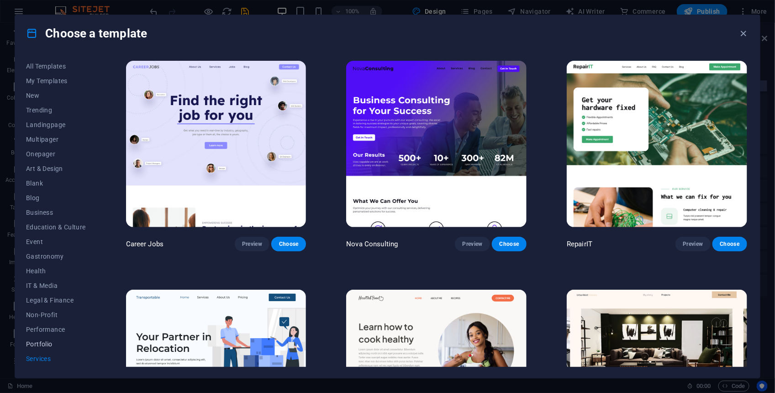
click at [50, 340] on span "Portfolio" at bounding box center [56, 343] width 60 height 7
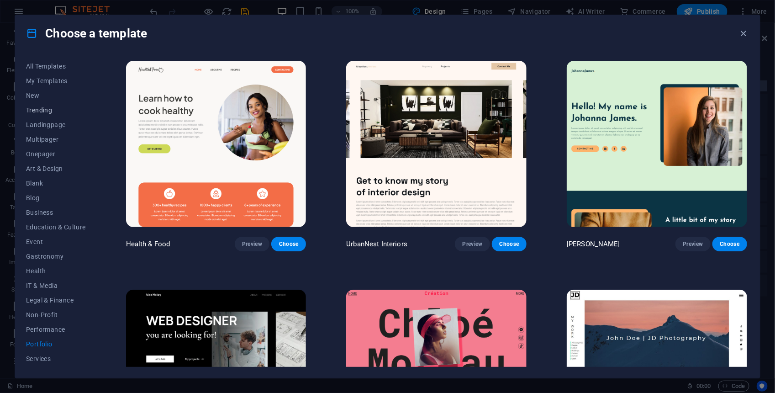
click at [54, 109] on span "Trending" at bounding box center [56, 109] width 60 height 7
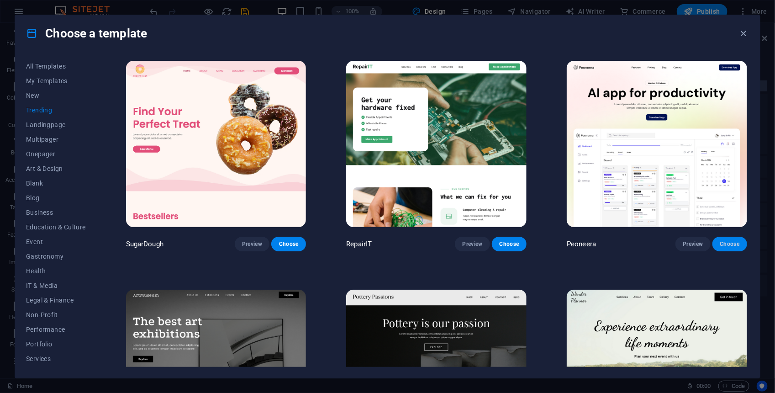
click at [725, 245] on span "Choose" at bounding box center [730, 243] width 20 height 7
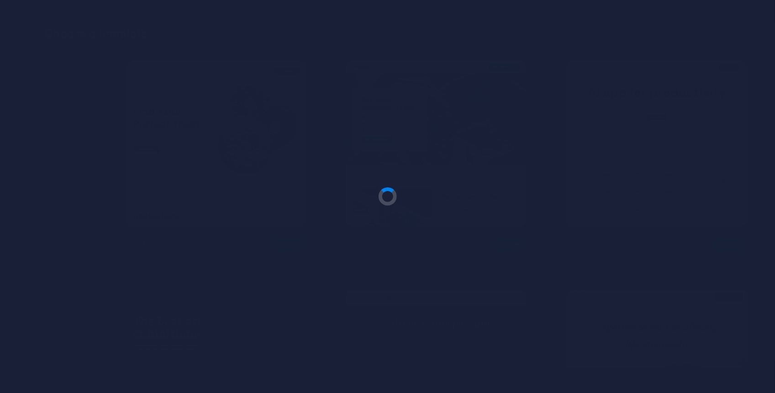
checkbox input "false"
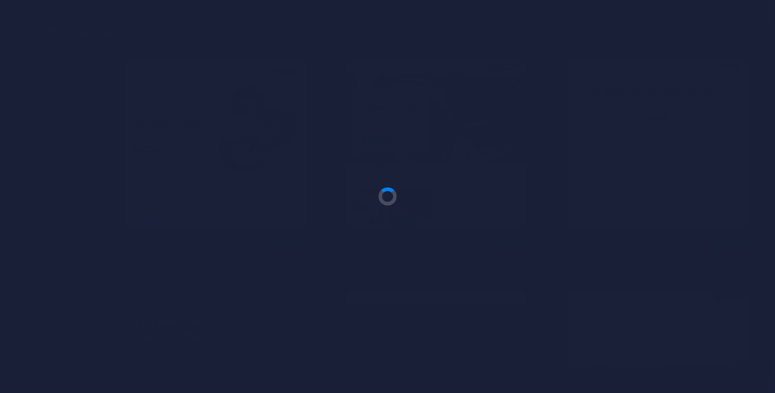
checkbox input "false"
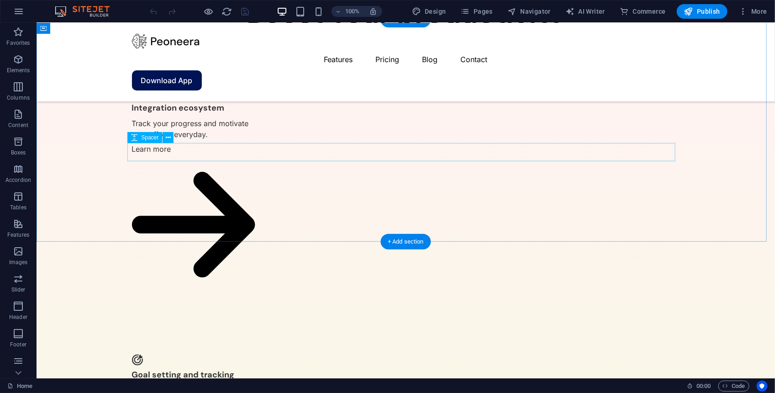
scroll to position [2027, 0]
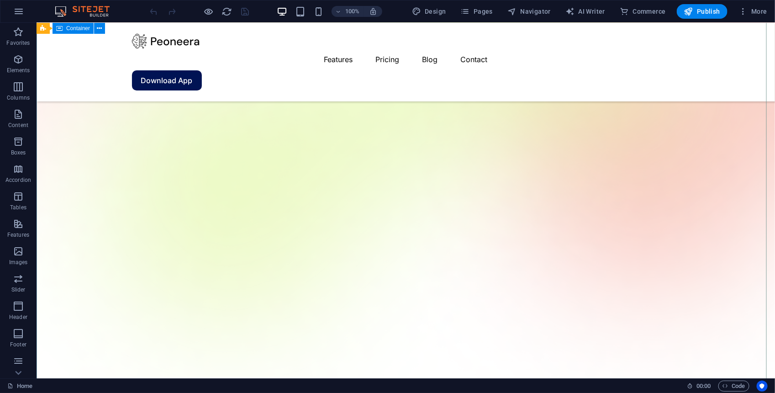
scroll to position [0, 0]
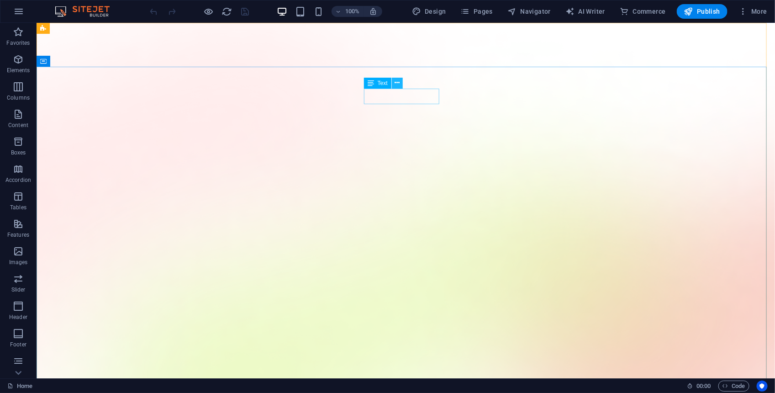
click at [398, 83] on icon at bounding box center [397, 83] width 5 height 10
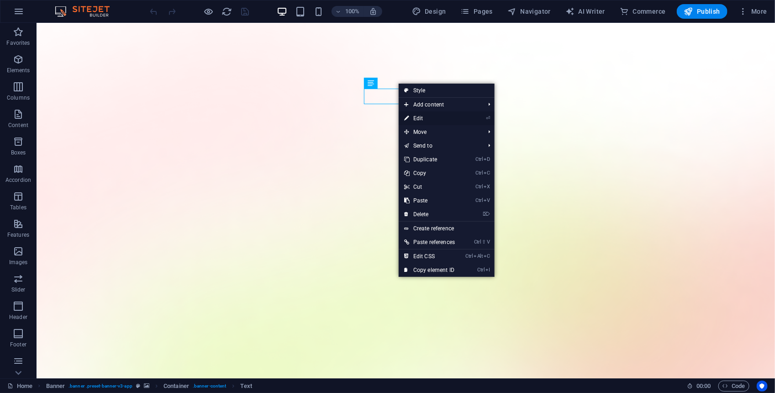
click at [425, 121] on link "⏎ Edit" at bounding box center [430, 118] width 62 height 14
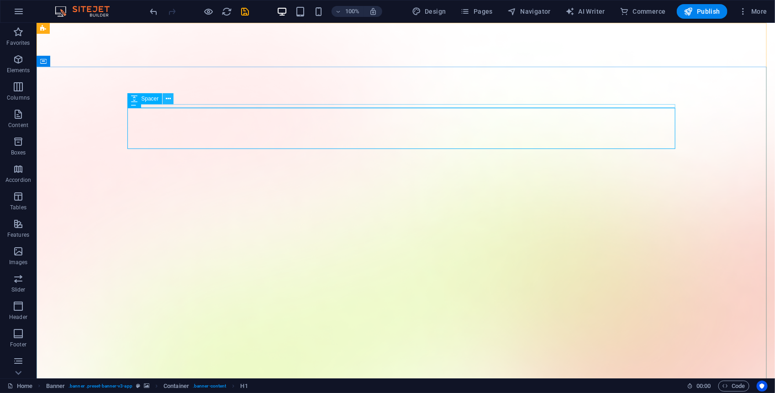
click at [172, 98] on button at bounding box center [168, 98] width 11 height 11
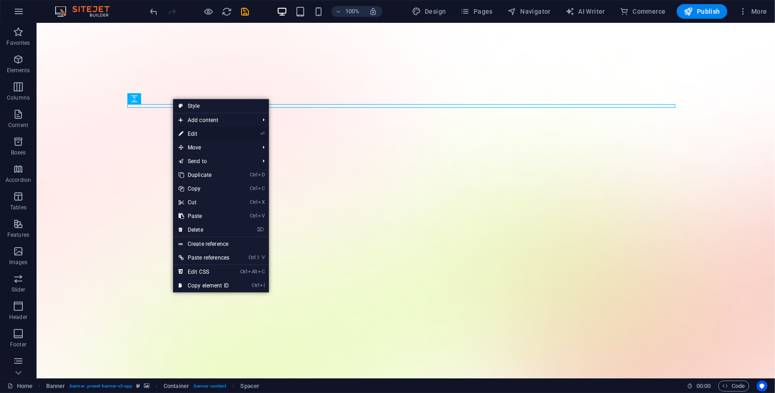
click at [197, 131] on link "⏎ Edit" at bounding box center [204, 134] width 62 height 14
select select "px"
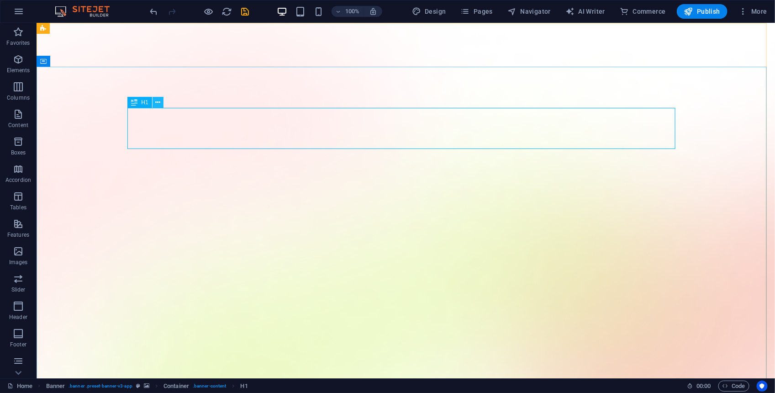
click at [160, 102] on icon at bounding box center [157, 103] width 5 height 10
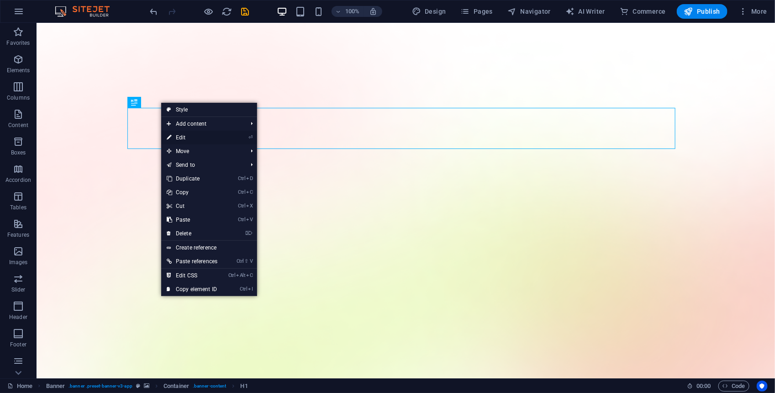
click at [198, 133] on link "⏎ Edit" at bounding box center [192, 138] width 62 height 14
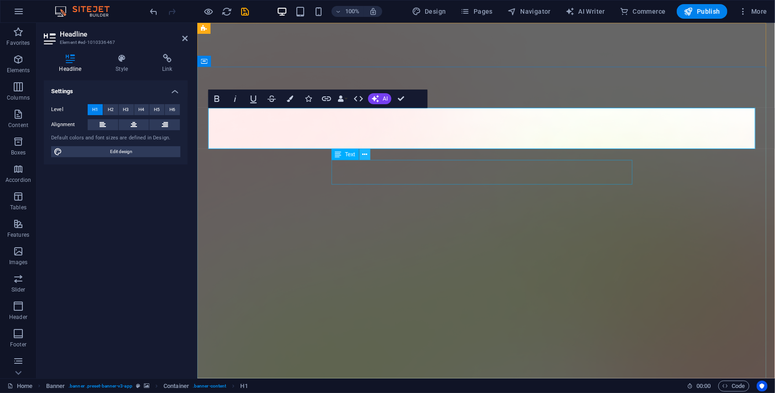
click at [367, 156] on icon at bounding box center [364, 155] width 5 height 10
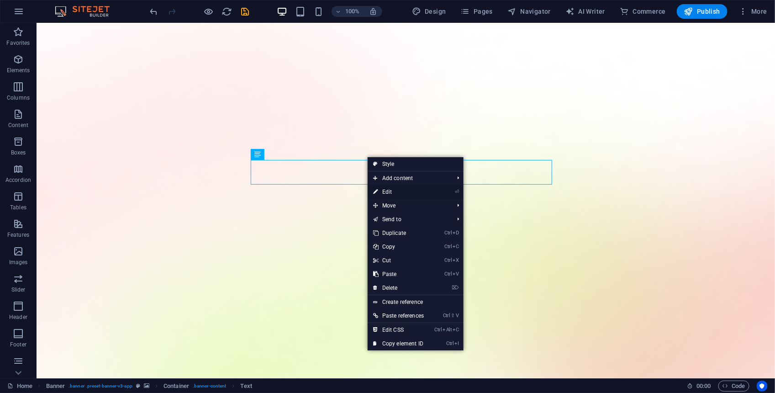
click at [388, 192] on link "⏎ Edit" at bounding box center [399, 192] width 62 height 14
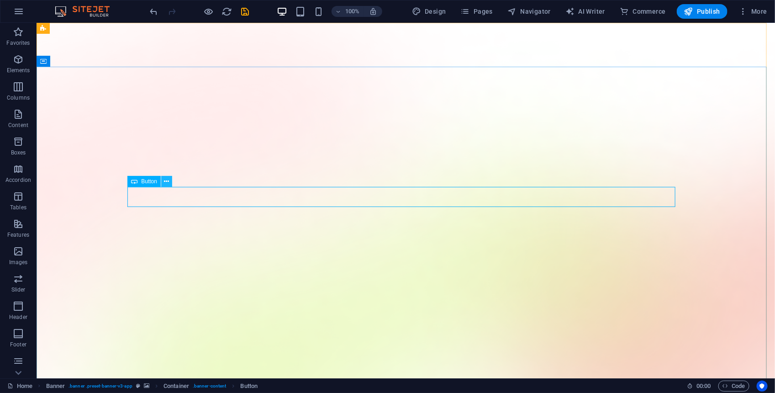
click at [169, 179] on icon at bounding box center [166, 182] width 5 height 10
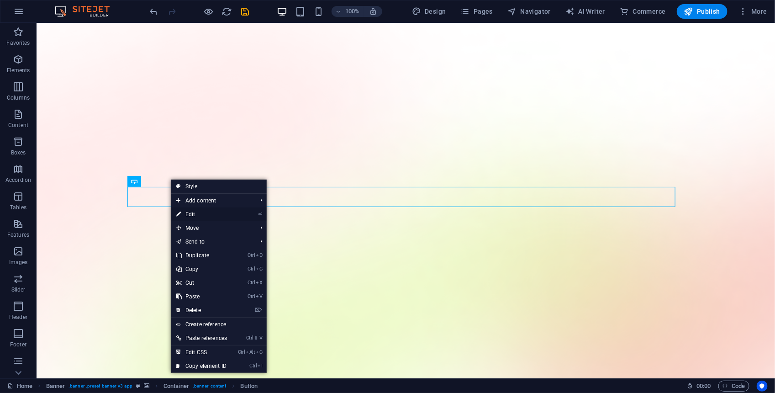
click at [198, 214] on link "⏎ Edit" at bounding box center [202, 214] width 62 height 14
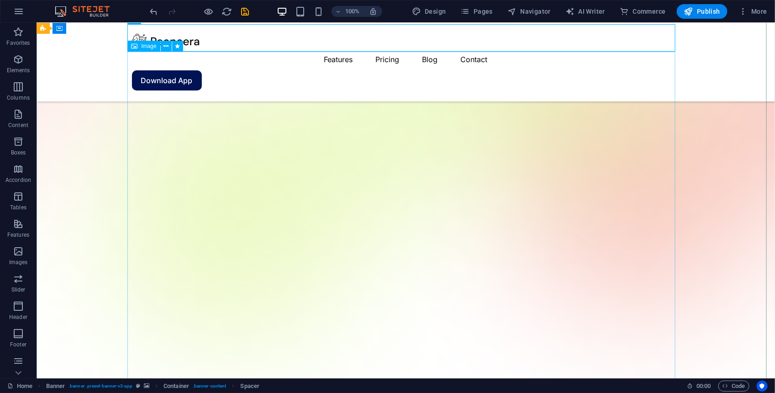
scroll to position [126, 0]
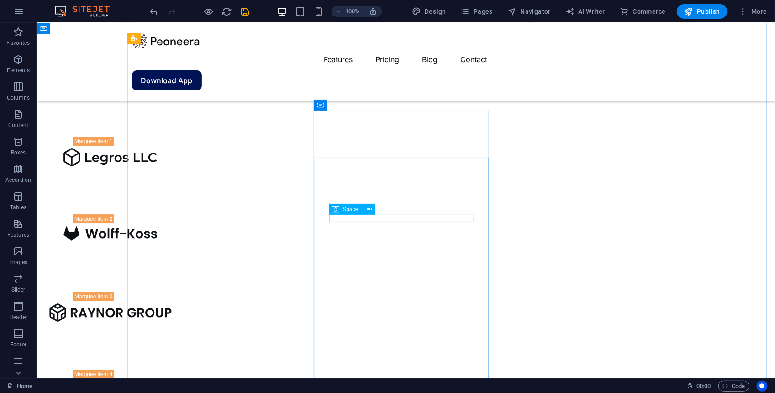
scroll to position [1301, 0]
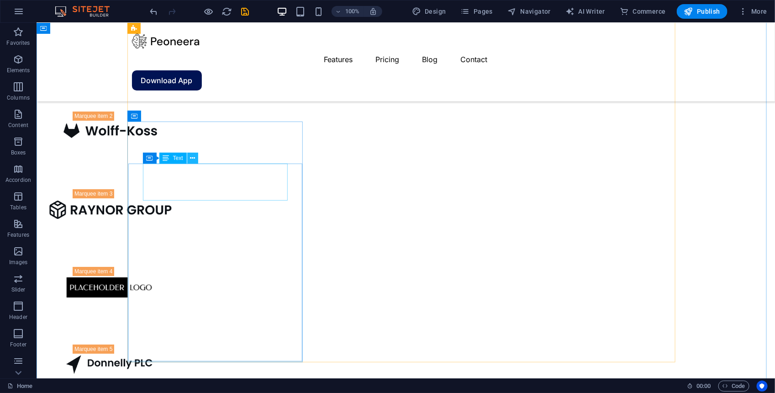
click at [196, 158] on button at bounding box center [192, 158] width 11 height 11
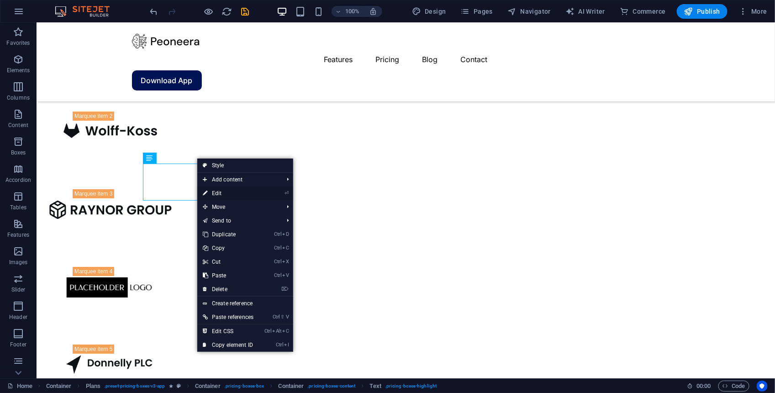
click at [220, 195] on link "⏎ Edit" at bounding box center [228, 193] width 62 height 14
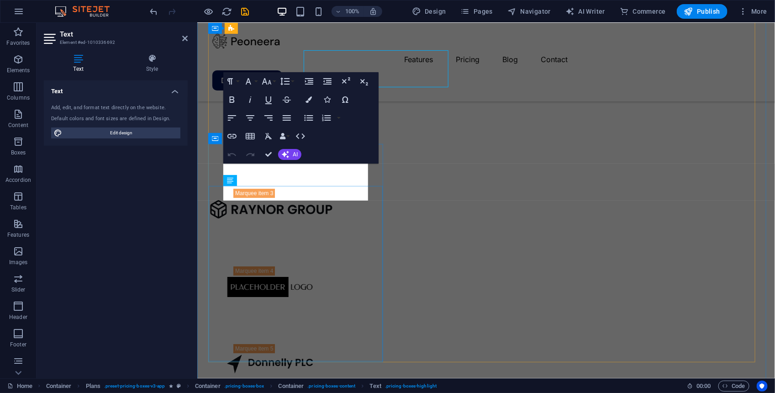
scroll to position [1415, 0]
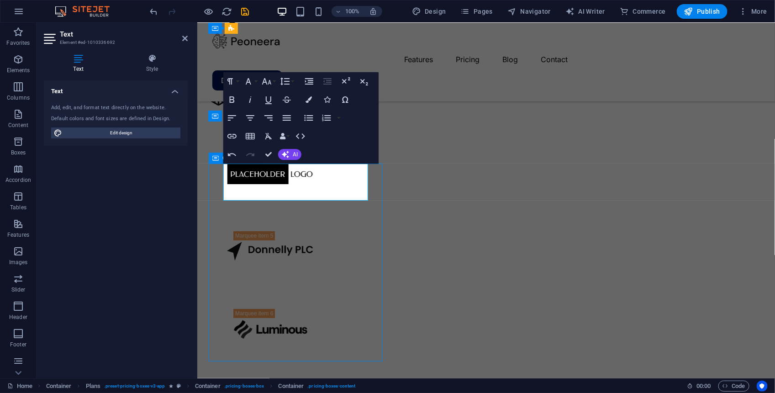
scroll to position [1301, 0]
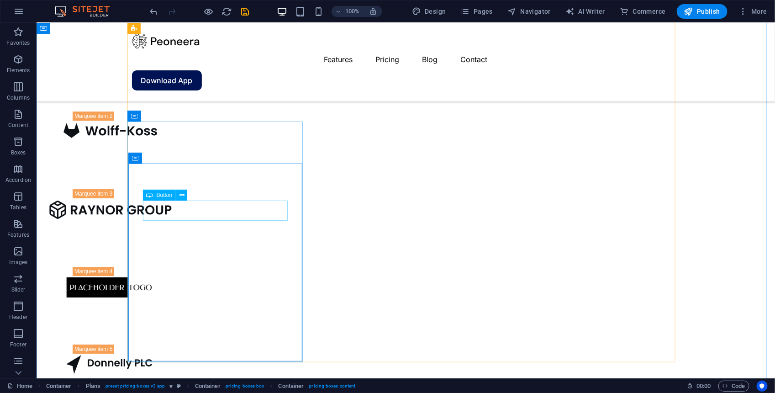
click at [184, 195] on icon at bounding box center [181, 195] width 5 height 10
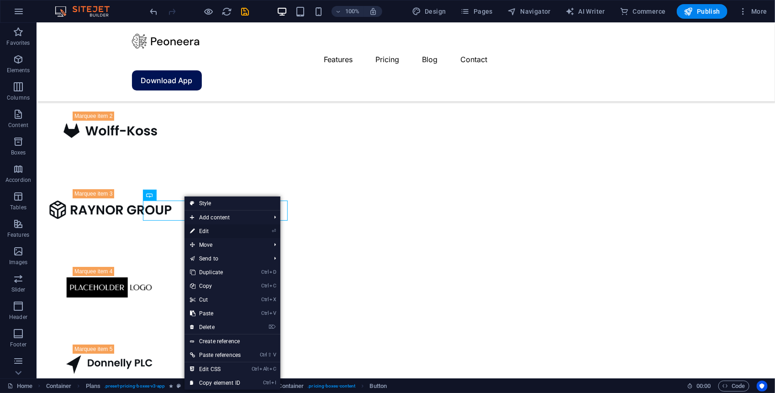
click at [209, 228] on link "⏎ Edit" at bounding box center [215, 231] width 62 height 14
select select "%"
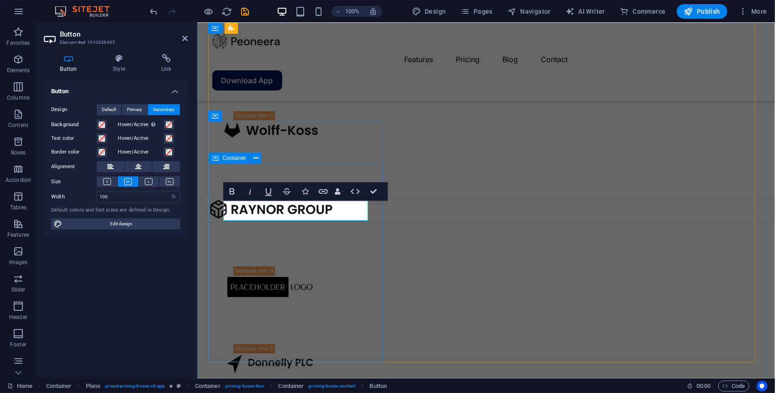
scroll to position [1415, 0]
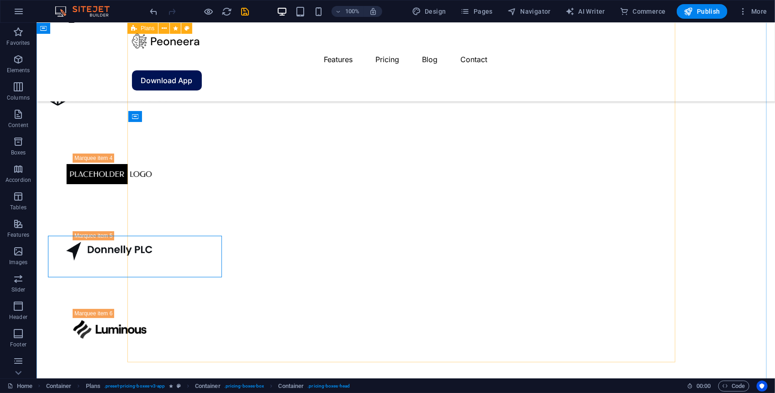
scroll to position [1301, 0]
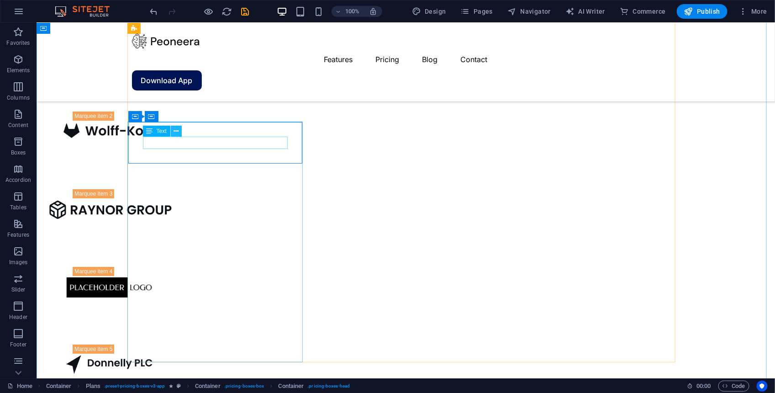
click at [176, 131] on icon at bounding box center [176, 131] width 5 height 10
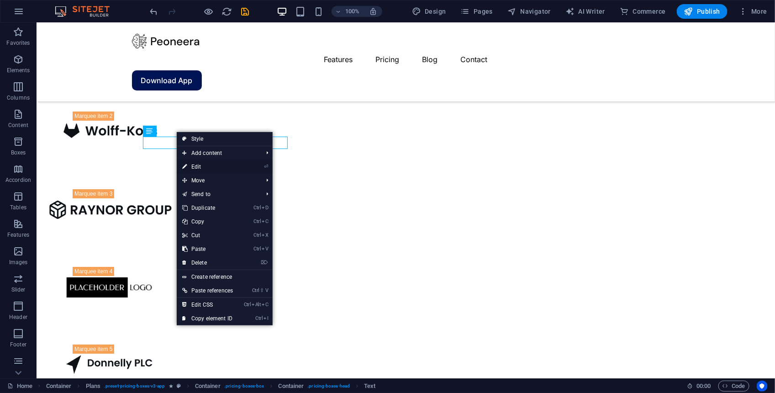
click at [200, 166] on link "⏎ Edit" at bounding box center [208, 167] width 62 height 14
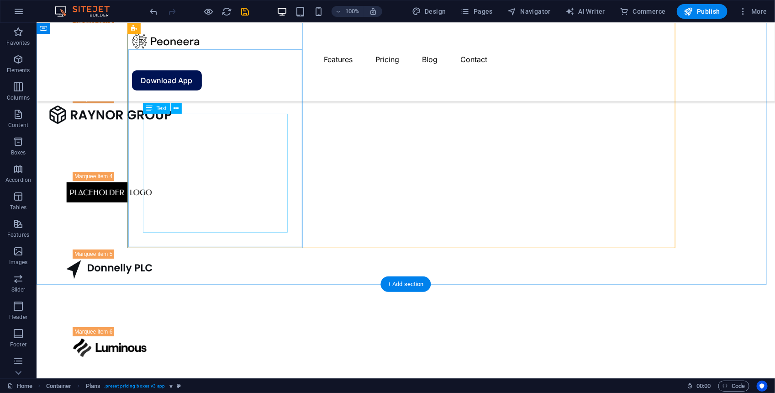
scroll to position [1416, 0]
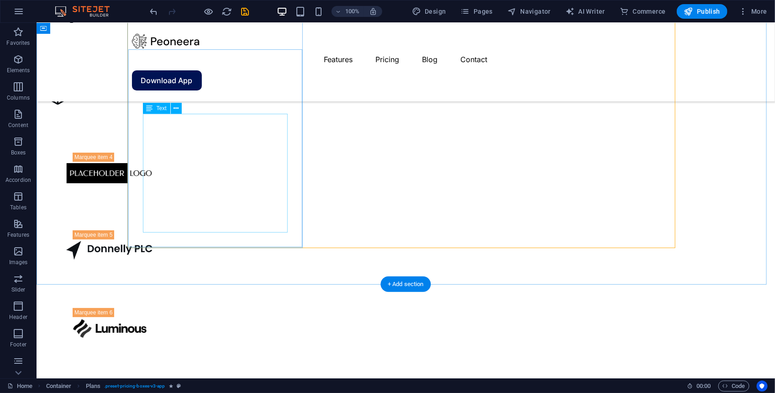
click at [178, 111] on icon at bounding box center [176, 109] width 5 height 10
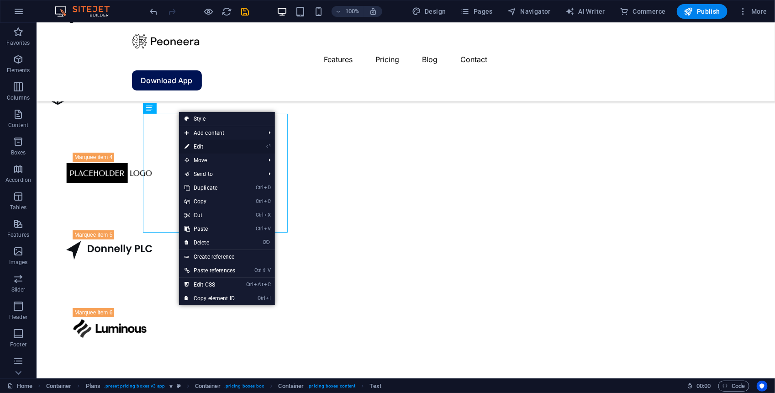
click at [193, 147] on link "⏎ Edit" at bounding box center [210, 147] width 62 height 14
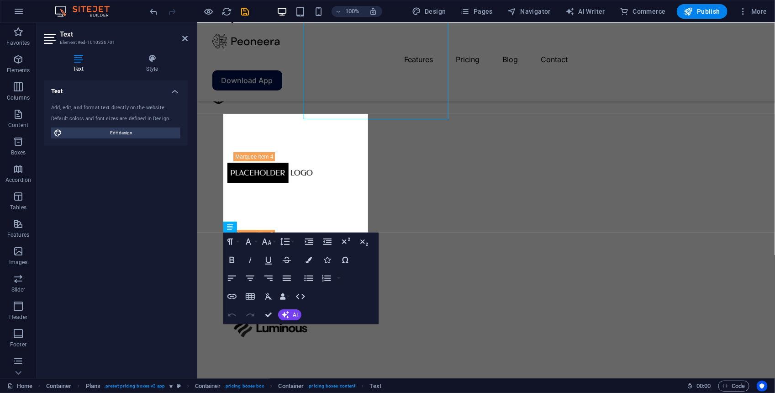
scroll to position [1529, 0]
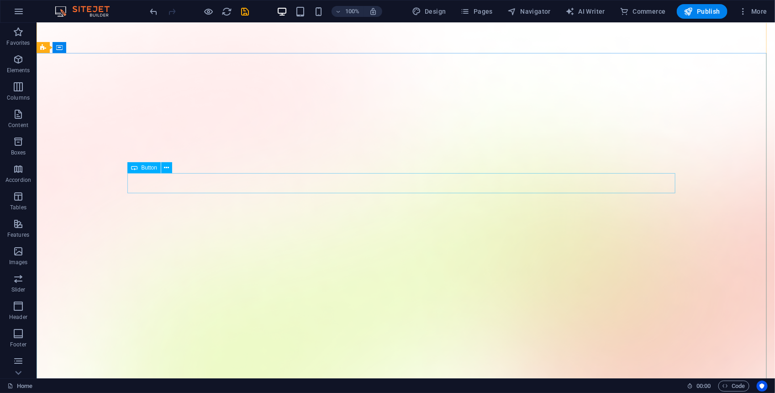
scroll to position [0, 0]
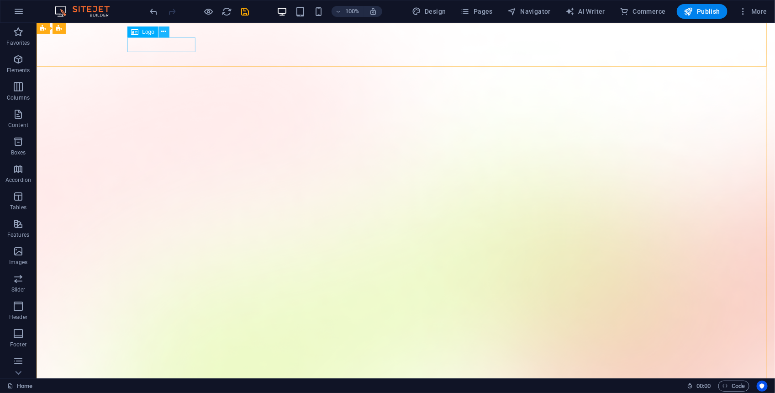
click at [168, 33] on button at bounding box center [163, 31] width 11 height 11
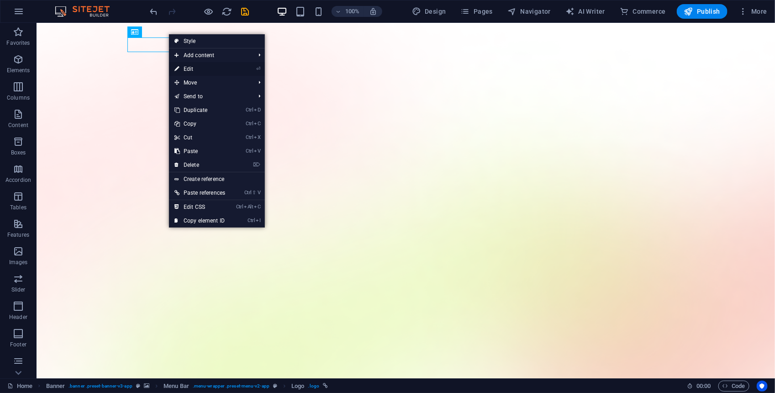
click at [190, 64] on link "⏎ Edit" at bounding box center [200, 69] width 62 height 14
select select "px"
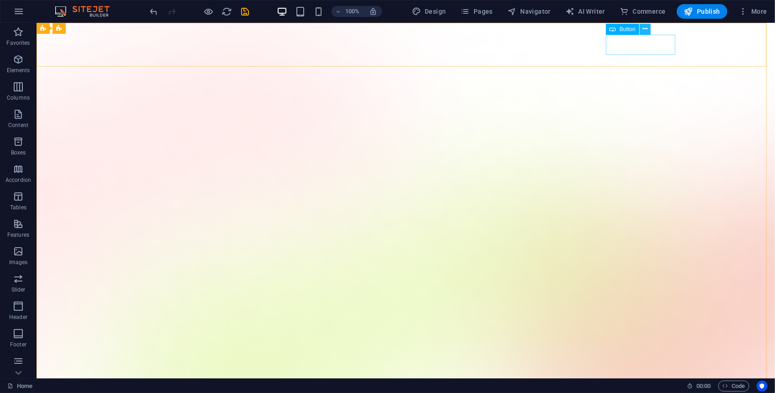
click at [645, 30] on icon at bounding box center [644, 29] width 5 height 10
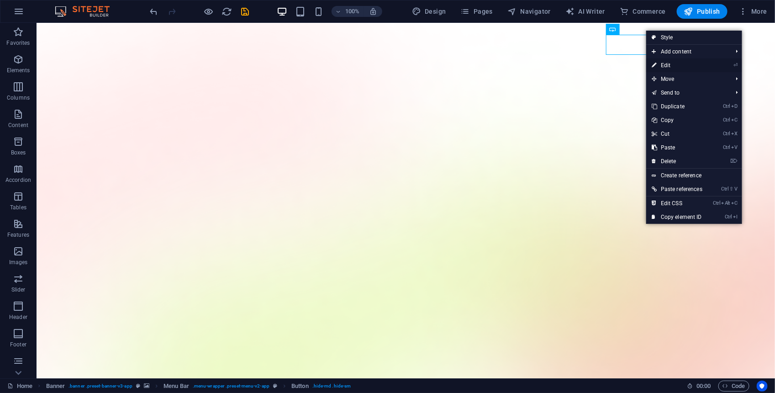
click at [667, 63] on link "⏎ Edit" at bounding box center [677, 65] width 62 height 14
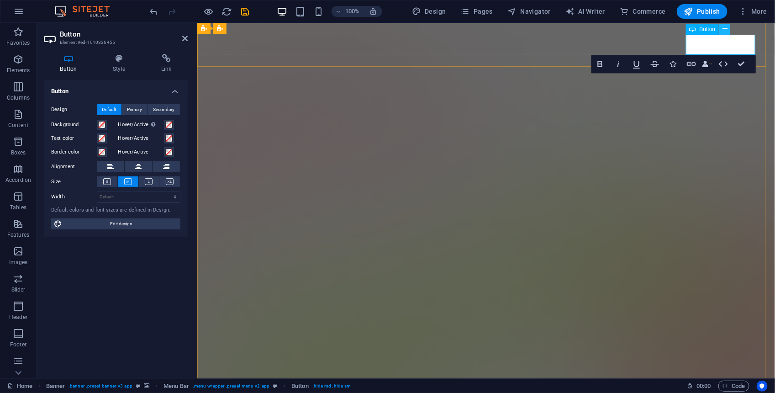
click at [727, 27] on icon at bounding box center [724, 29] width 5 height 10
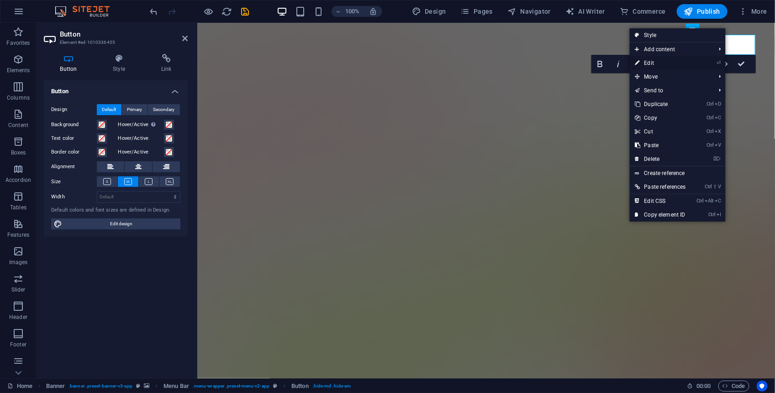
click at [660, 60] on link "⏎ Edit" at bounding box center [661, 63] width 62 height 14
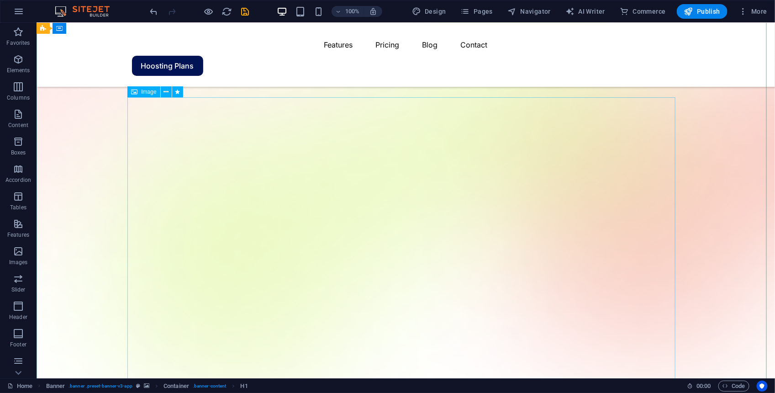
scroll to position [156, 0]
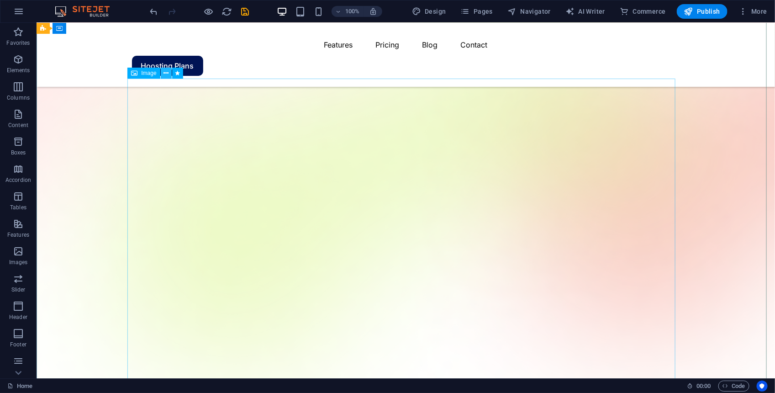
click at [167, 73] on icon at bounding box center [165, 73] width 5 height 10
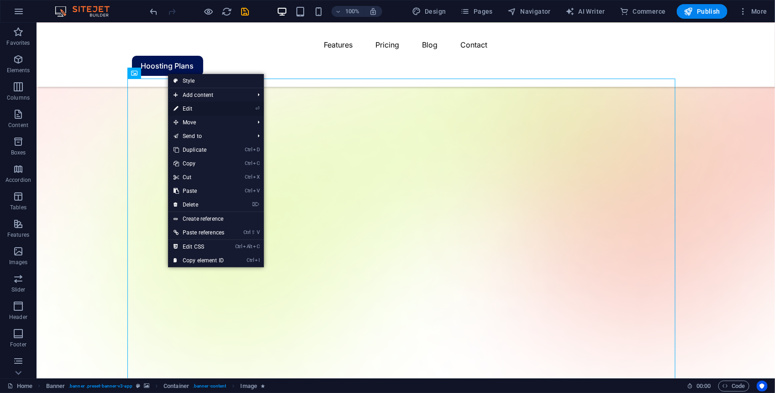
click at [199, 113] on link "⏎ Edit" at bounding box center [199, 109] width 62 height 14
select select "%"
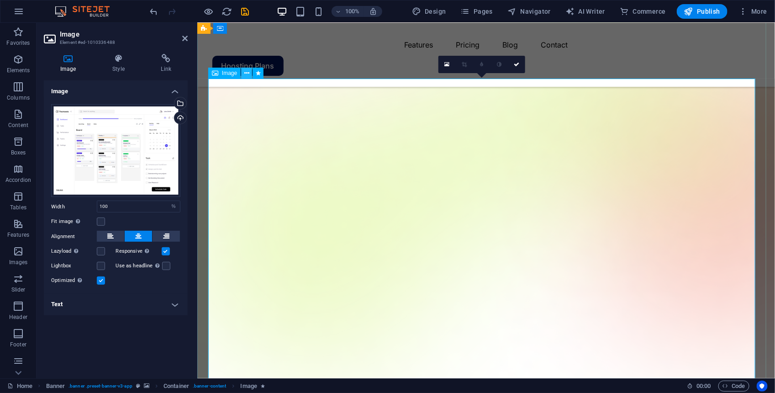
click at [247, 74] on icon at bounding box center [246, 73] width 5 height 10
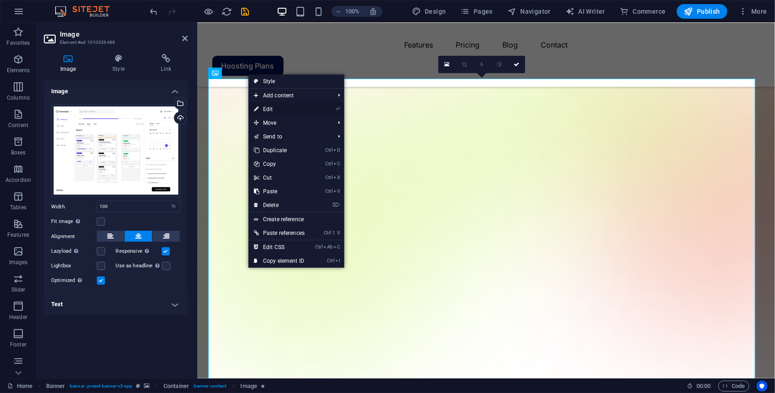
click at [266, 111] on link "⏎ Edit" at bounding box center [279, 109] width 62 height 14
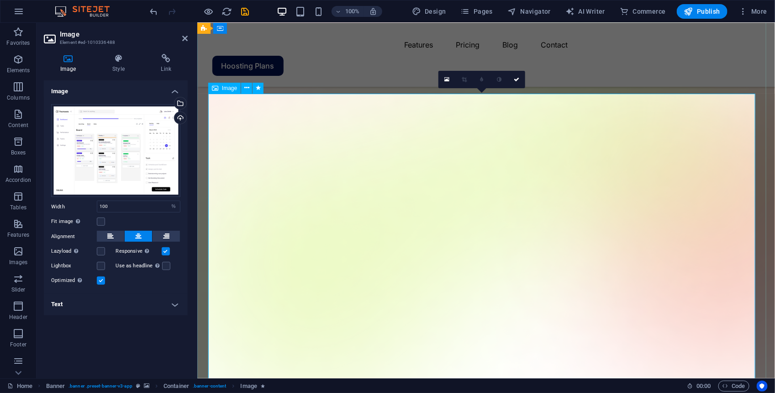
scroll to position [103, 0]
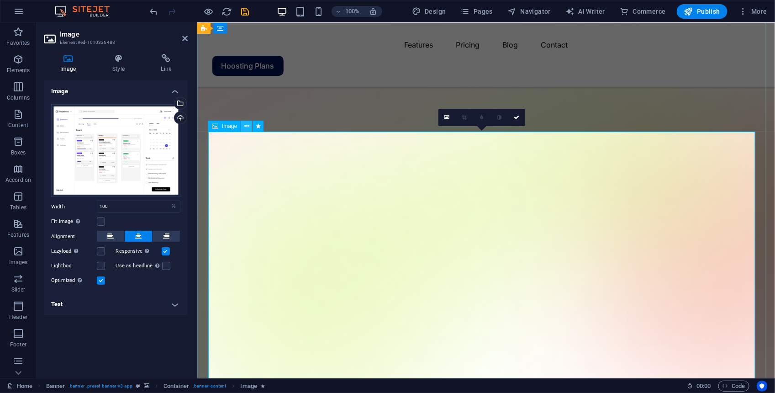
click at [247, 126] on icon at bounding box center [246, 126] width 5 height 10
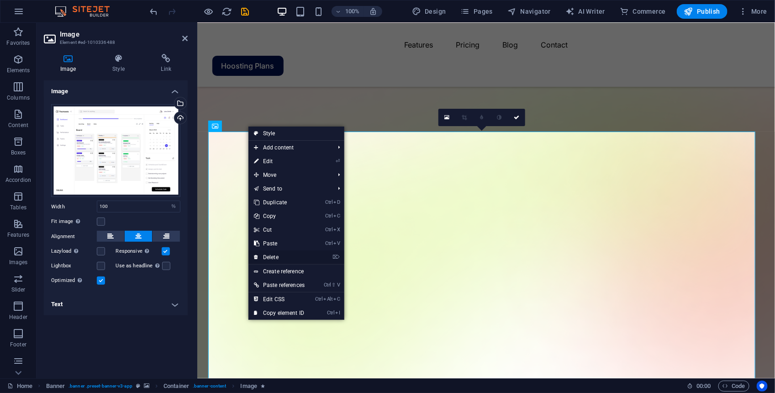
click at [273, 258] on link "⌦ Delete" at bounding box center [279, 257] width 62 height 14
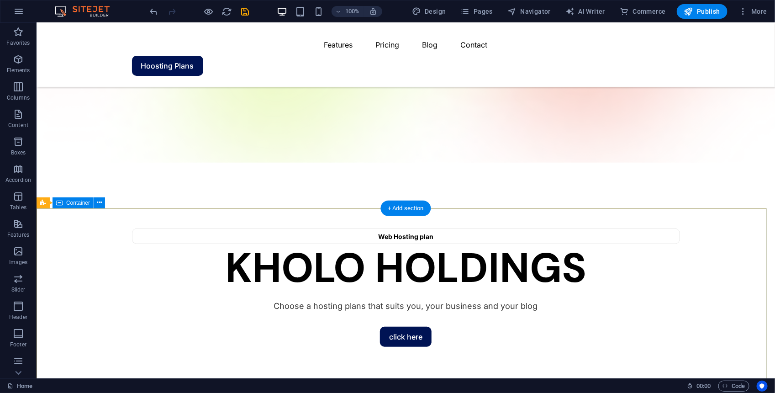
scroll to position [183, 0]
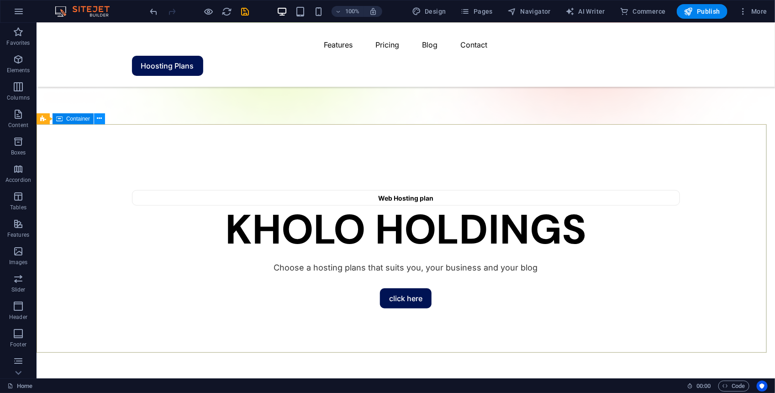
click at [101, 119] on icon at bounding box center [99, 119] width 5 height 10
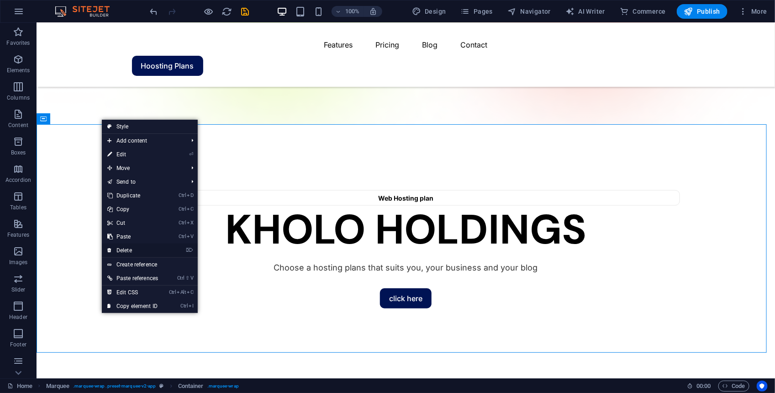
click at [135, 245] on link "⌦ Delete" at bounding box center [133, 250] width 62 height 14
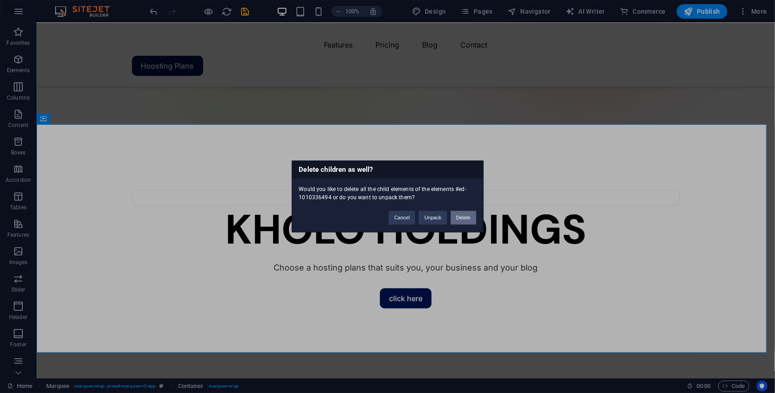
click at [464, 217] on button "Delete" at bounding box center [464, 218] width 26 height 14
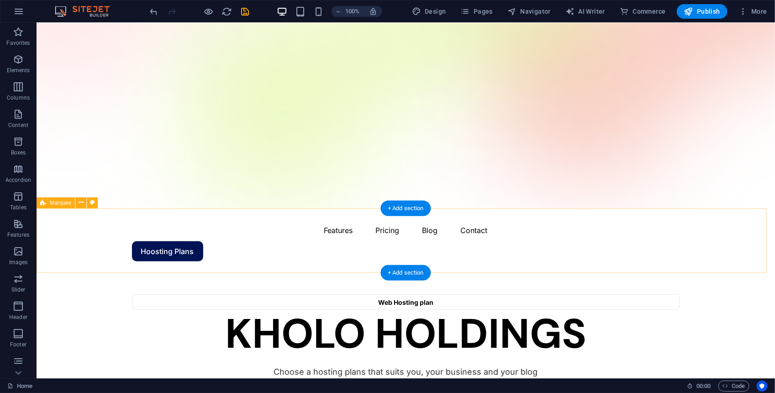
scroll to position [0, 0]
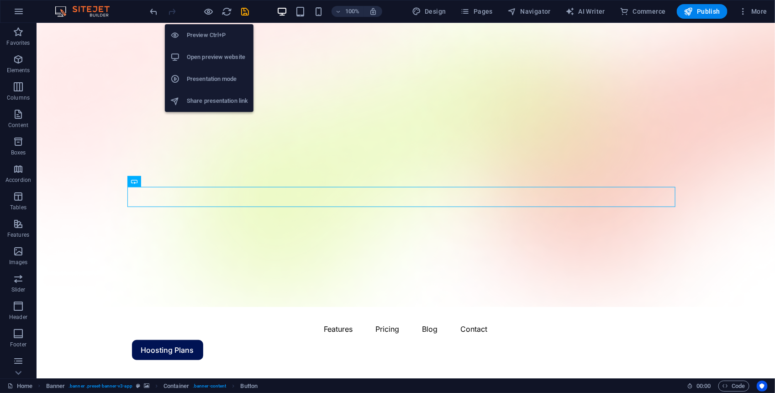
click at [218, 53] on h6 "Open preview website" at bounding box center [217, 57] width 61 height 11
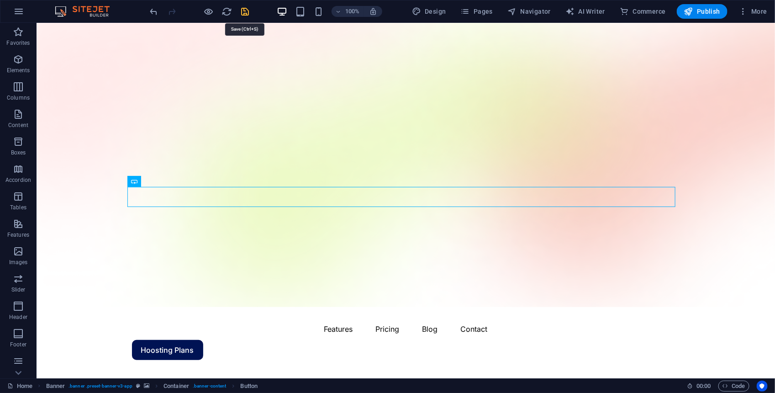
click at [248, 12] on icon "save" at bounding box center [245, 11] width 11 height 11
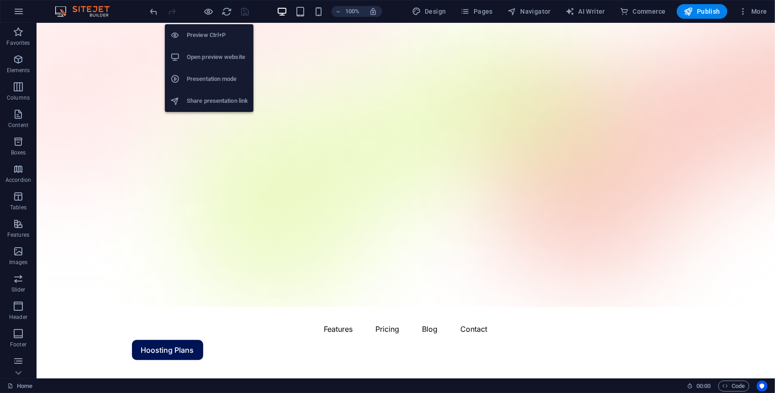
click at [218, 54] on h6 "Open preview website" at bounding box center [217, 57] width 61 height 11
